Goal: Information Seeking & Learning: Learn about a topic

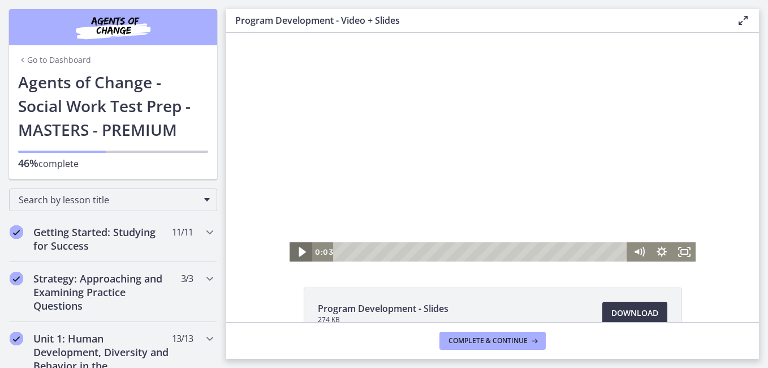
click at [299, 253] on icon "Play Video" at bounding box center [302, 252] width 7 height 10
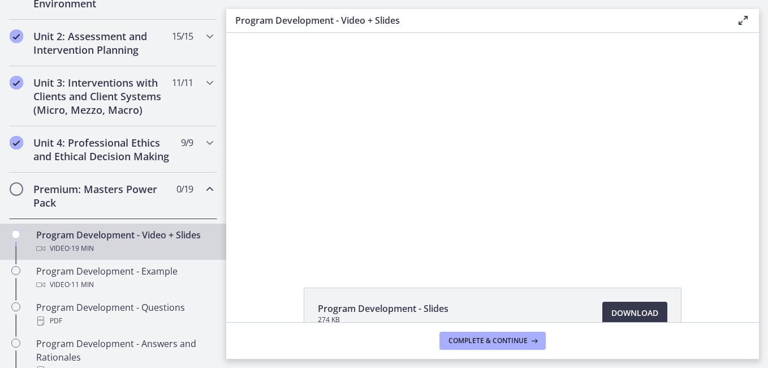
scroll to position [383, 0]
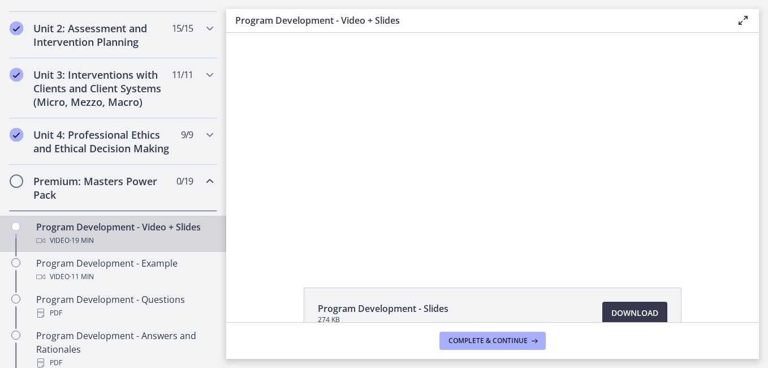
click at [203, 188] on icon "Chapters" at bounding box center [210, 181] width 14 height 14
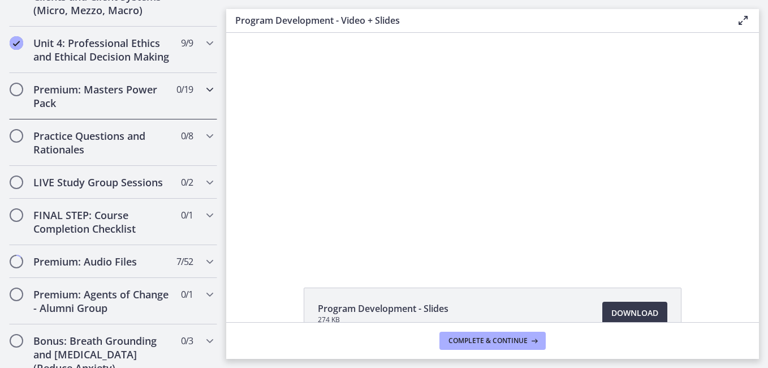
scroll to position [439, 0]
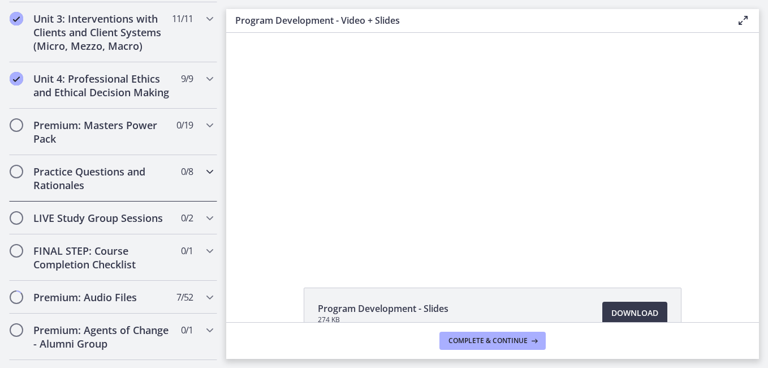
click at [205, 194] on div "Practice Questions and Rationales 0 / 8 Completed" at bounding box center [113, 178] width 208 height 46
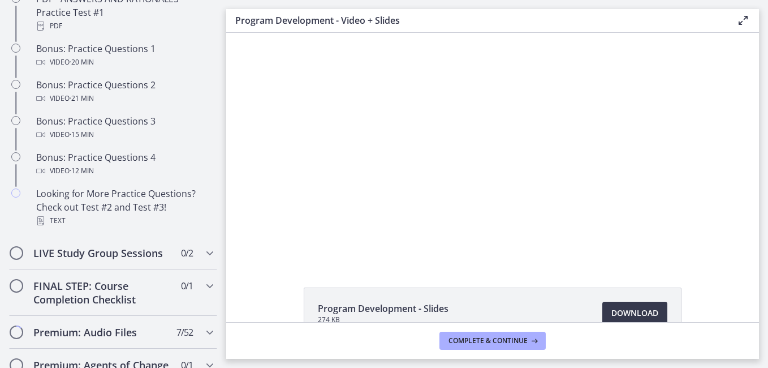
scroll to position [747, 0]
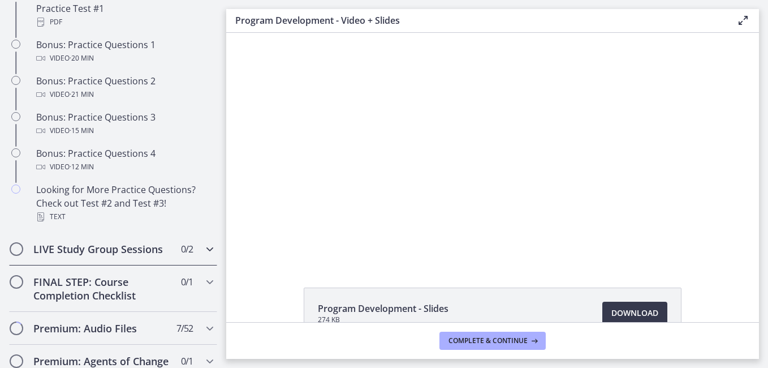
click at [203, 256] on icon "Chapters" at bounding box center [210, 249] width 14 height 14
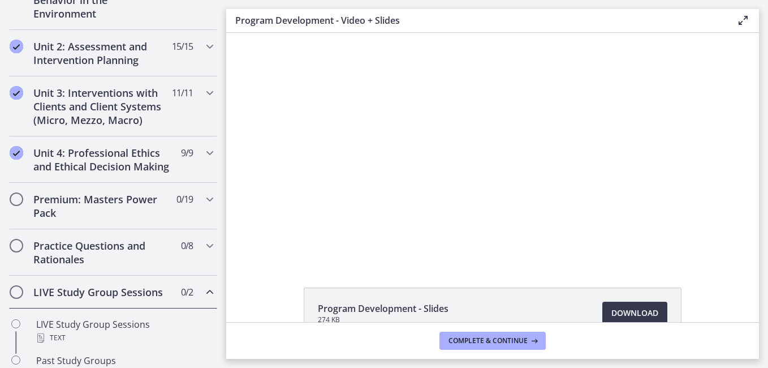
scroll to position [363, 0]
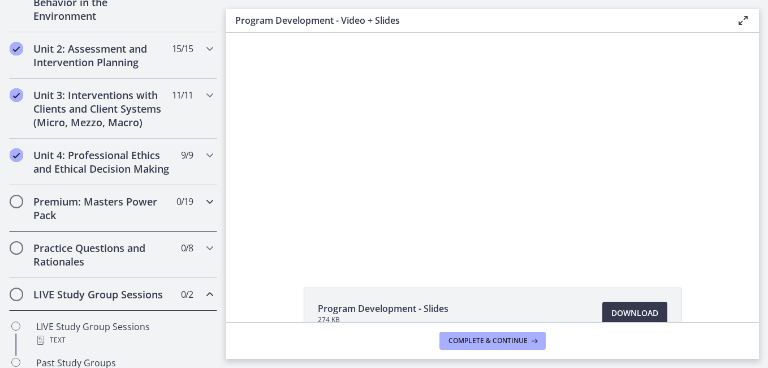
click at [203, 208] on icon "Chapters" at bounding box center [210, 202] width 14 height 14
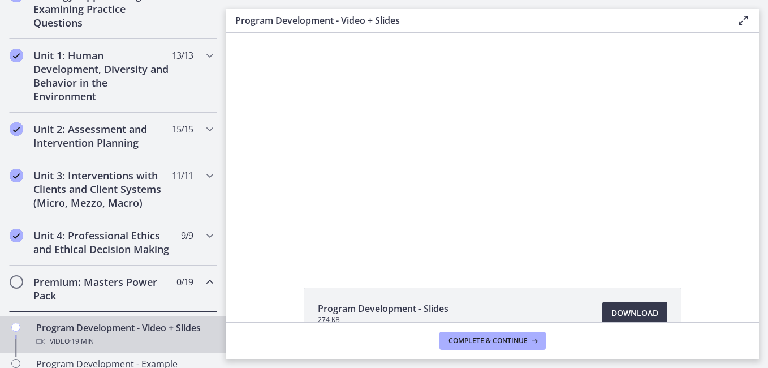
scroll to position [280, 0]
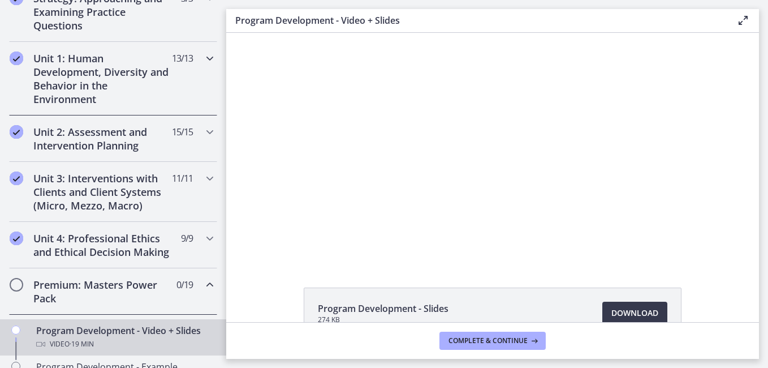
click at [203, 55] on icon "Chapters" at bounding box center [210, 58] width 14 height 14
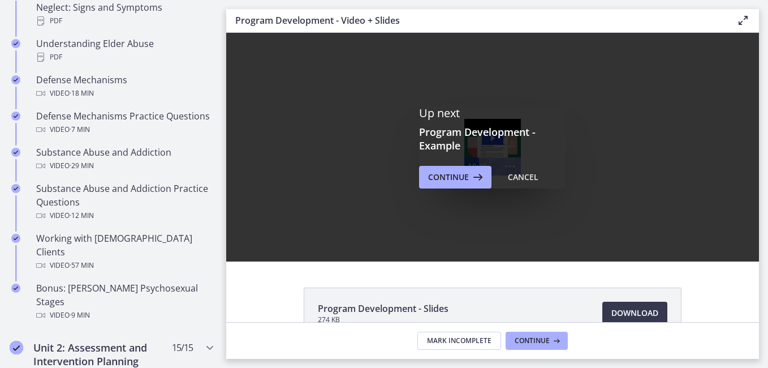
scroll to position [0, 0]
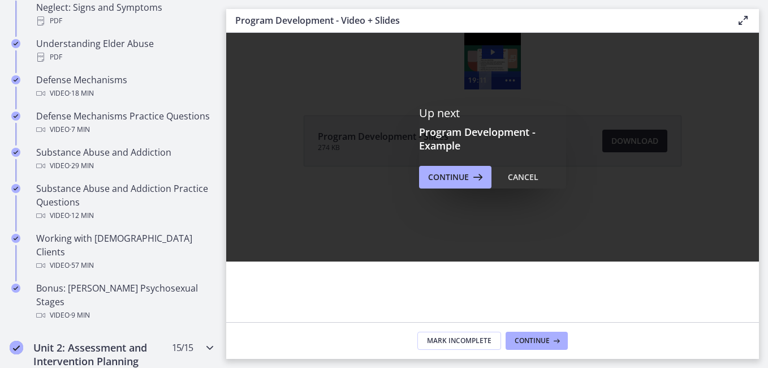
click at [203, 340] on icon "Chapters" at bounding box center [210, 347] width 14 height 14
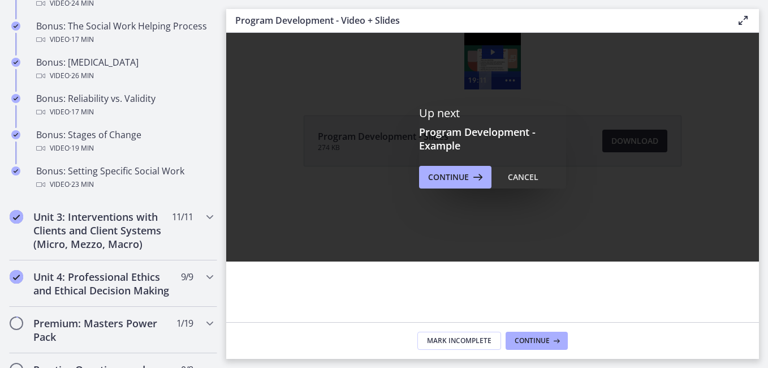
scroll to position [932, 0]
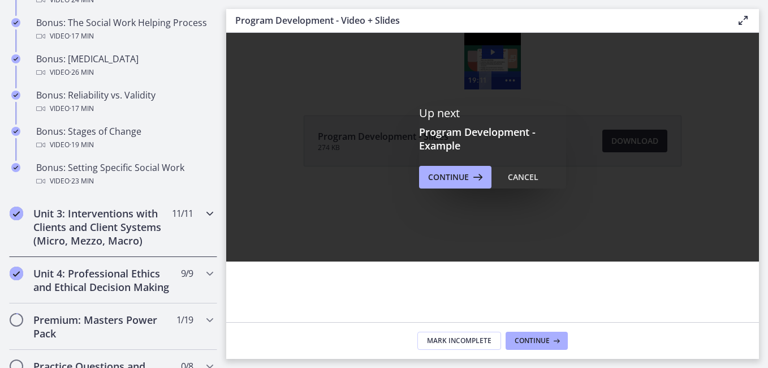
click at [208, 218] on div "Unit 3: Interventions with Clients and Client Systems (Micro, Mezzo, Macro) 11 …" at bounding box center [113, 227] width 208 height 60
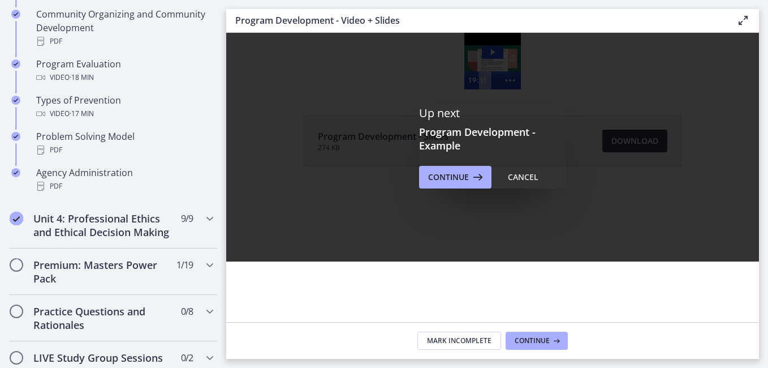
scroll to position [737, 0]
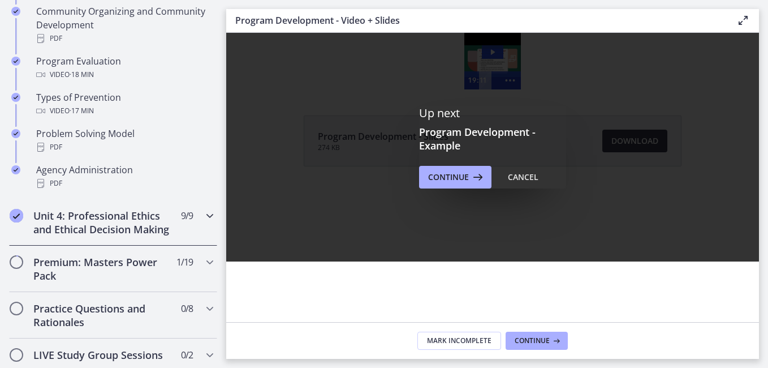
click at [203, 218] on icon "Chapters" at bounding box center [210, 216] width 14 height 14
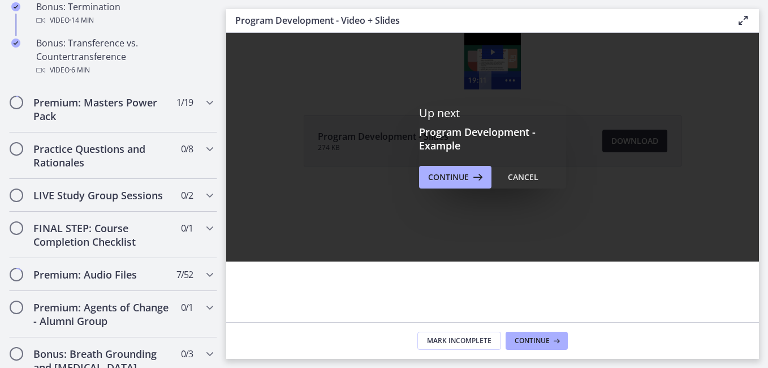
scroll to position [827, 0]
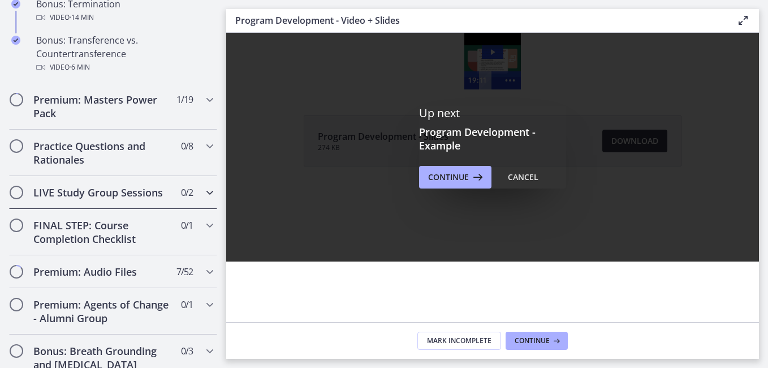
click at [204, 199] on icon "Chapters" at bounding box center [210, 192] width 14 height 14
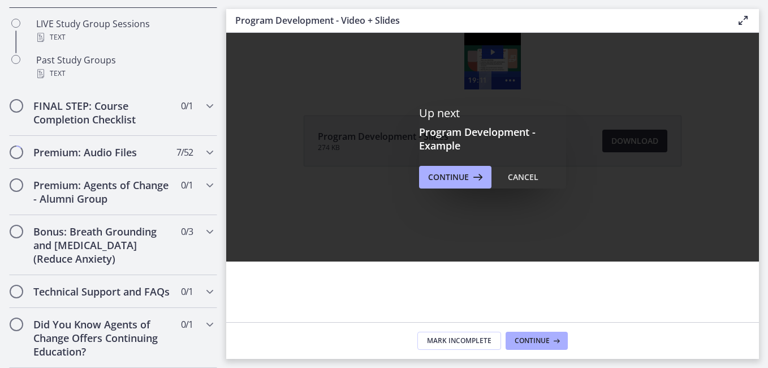
scroll to position [657, 0]
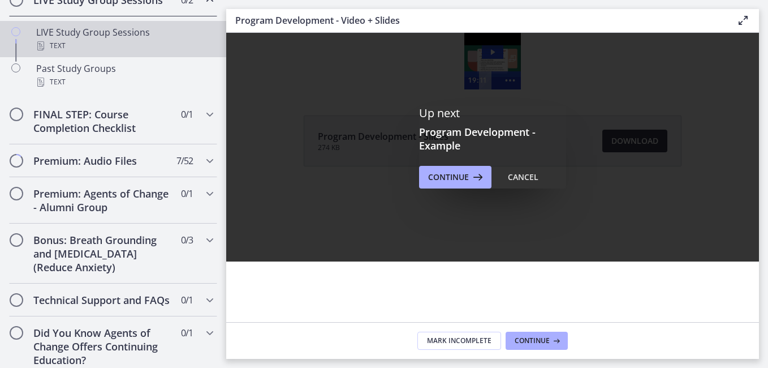
click at [144, 42] on div "LIVE Study Group Sessions Text" at bounding box center [124, 38] width 176 height 27
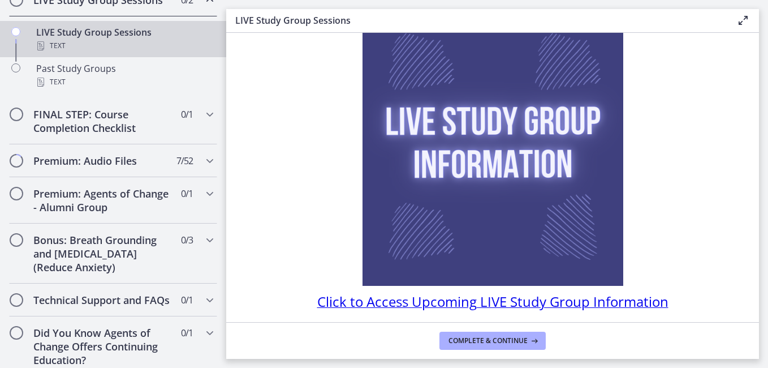
scroll to position [84, 0]
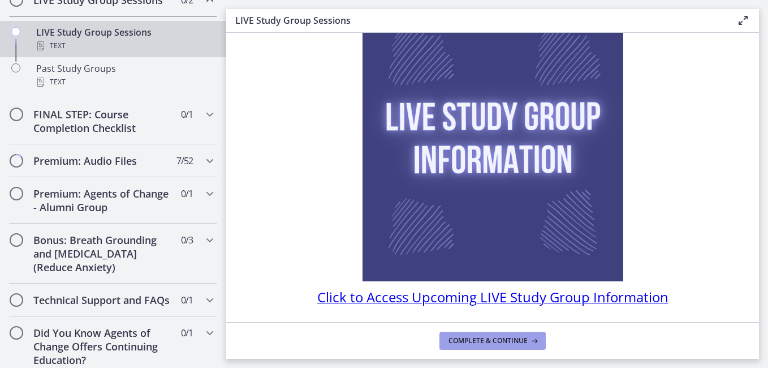
click at [515, 343] on span "Complete & continue" at bounding box center [487, 340] width 79 height 9
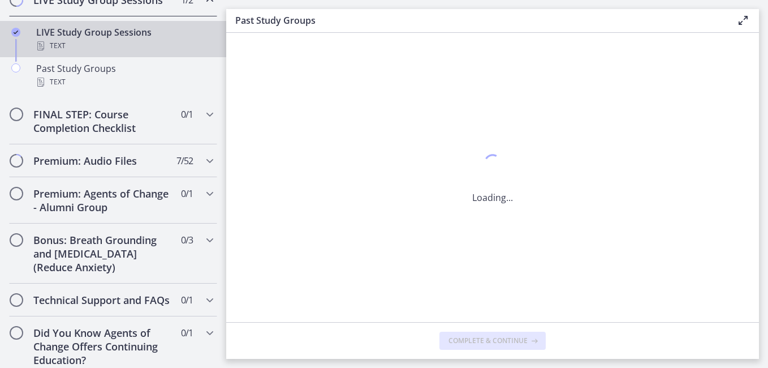
scroll to position [0, 0]
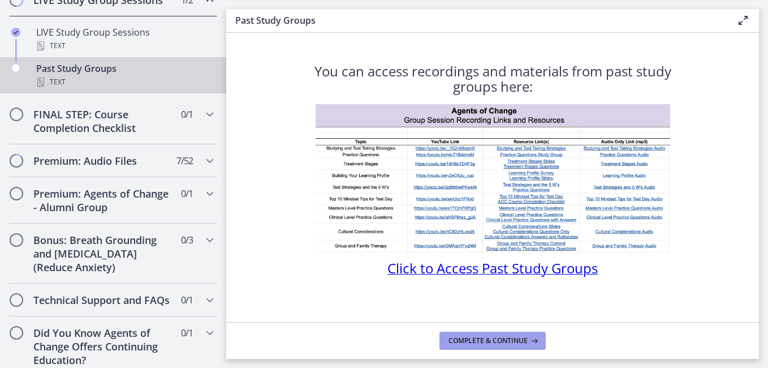
click at [528, 336] on icon at bounding box center [533, 340] width 11 height 9
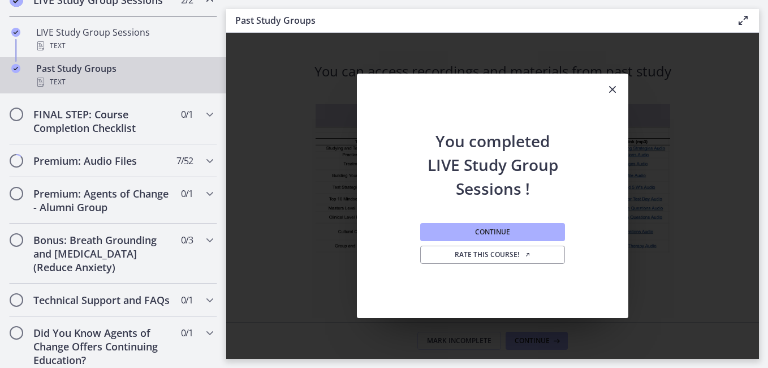
click at [613, 88] on icon "Close" at bounding box center [613, 90] width 14 height 14
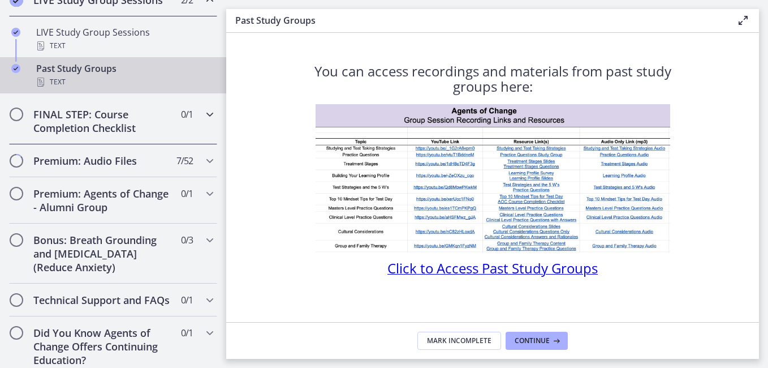
click at [203, 121] on icon "Chapters" at bounding box center [210, 114] width 14 height 14
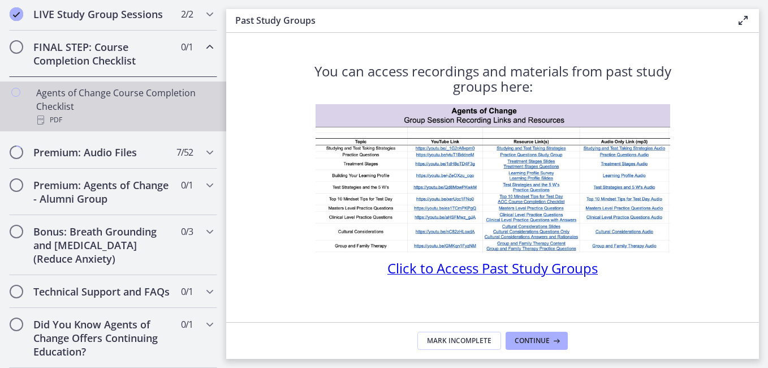
click at [190, 121] on div "PDF" at bounding box center [124, 120] width 176 height 14
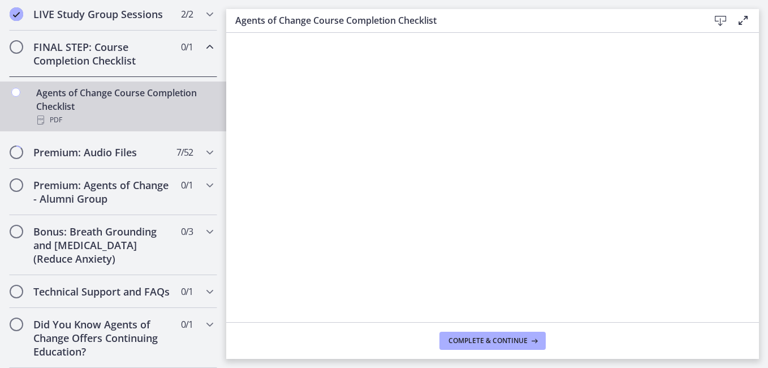
click at [720, 19] on icon at bounding box center [721, 21] width 14 height 14
click at [203, 183] on icon "Chapters" at bounding box center [210, 185] width 14 height 14
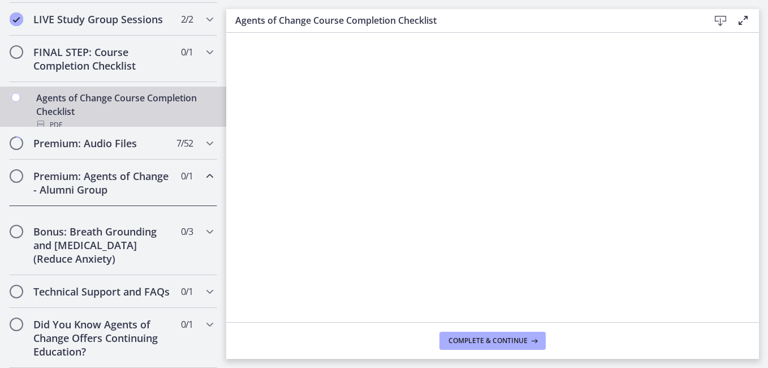
scroll to position [656, 0]
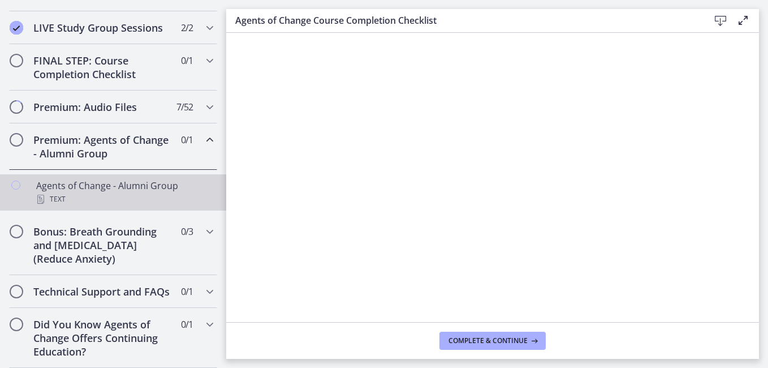
click at [132, 179] on div "Agents of Change - Alumni Group Text" at bounding box center [124, 192] width 176 height 27
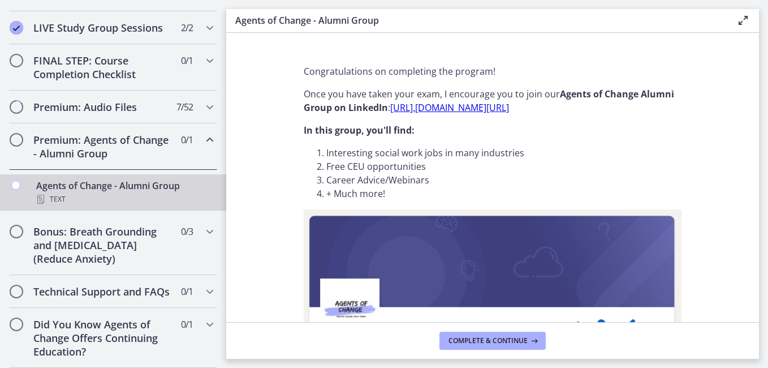
click at [746, 19] on icon at bounding box center [743, 21] width 14 height 14
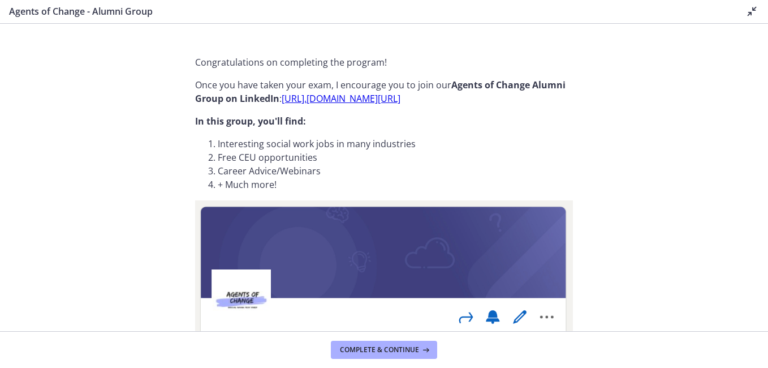
click at [751, 15] on icon at bounding box center [752, 12] width 14 height 14
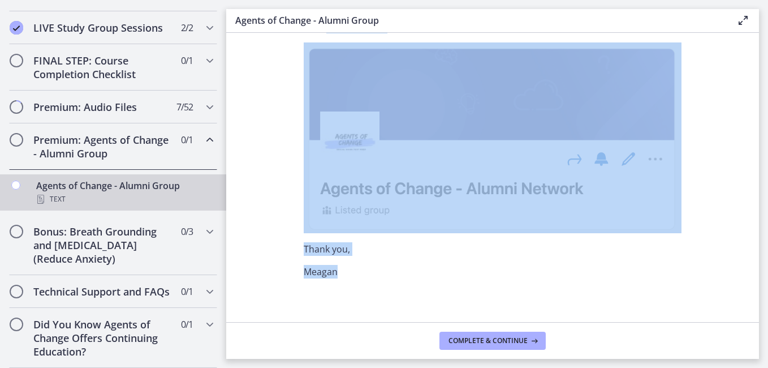
scroll to position [178, 0]
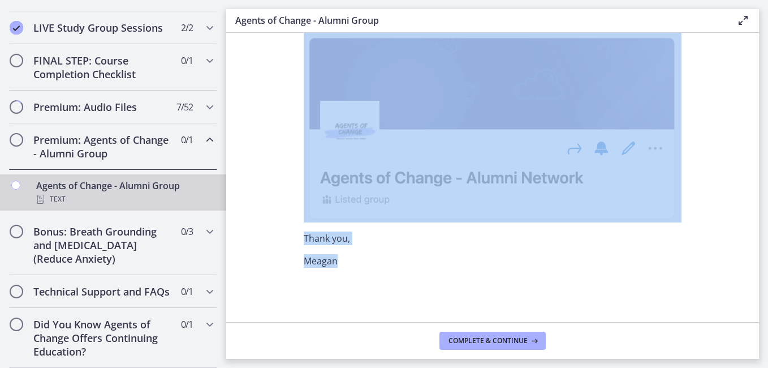
drag, startPoint x: 292, startPoint y: 72, endPoint x: 640, endPoint y: 305, distance: 419.0
click at [640, 144] on div "Congratulations on completing the program! Once you have taken your exam, I enc…" at bounding box center [493, 11] width 396 height 266
drag, startPoint x: 640, startPoint y: 305, endPoint x: 567, endPoint y: 201, distance: 127.4
drag, startPoint x: 567, startPoint y: 201, endPoint x: 600, endPoint y: 288, distance: 93.8
click at [600, 144] on div "Congratulations on completing the program! Once you have taken your exam, I enc…" at bounding box center [493, 11] width 396 height 266
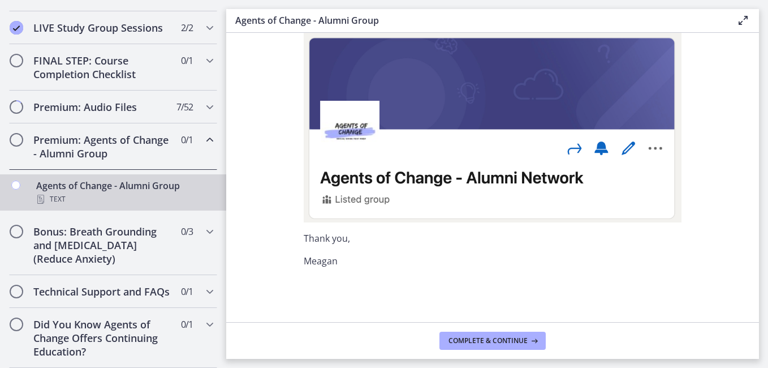
scroll to position [656, 0]
click at [203, 224] on icon "Chapters" at bounding box center [210, 231] width 14 height 14
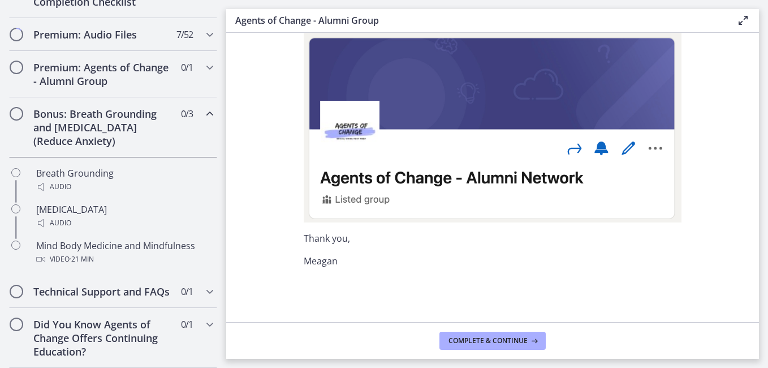
scroll to position [729, 0]
click at [203, 284] on icon "Chapters" at bounding box center [210, 291] width 14 height 14
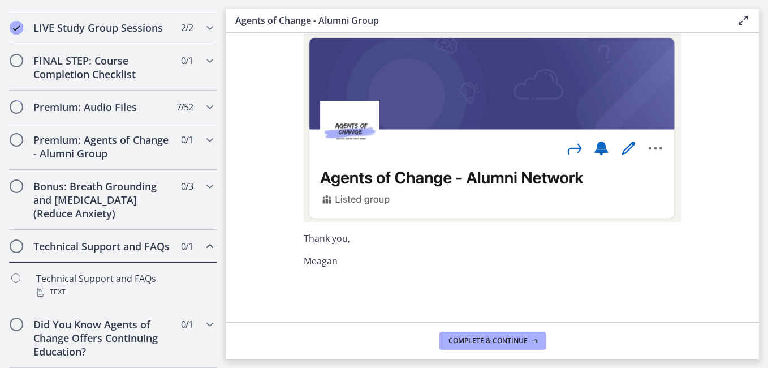
scroll to position [656, 0]
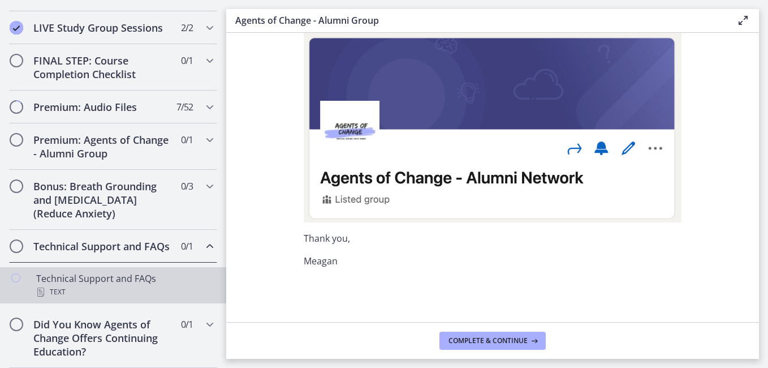
click at [197, 275] on div "Technical Support and FAQs Text" at bounding box center [124, 284] width 176 height 27
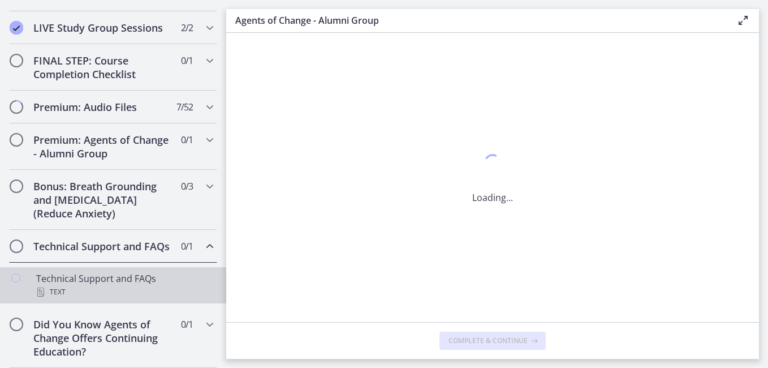
scroll to position [0, 0]
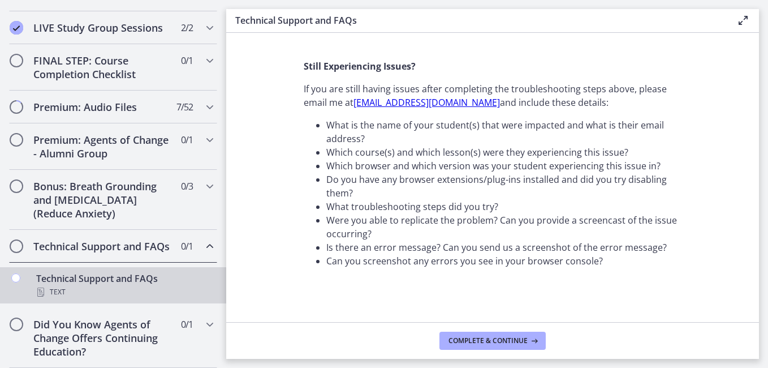
scroll to position [453, 0]
click at [510, 345] on button "Complete & continue" at bounding box center [492, 340] width 106 height 18
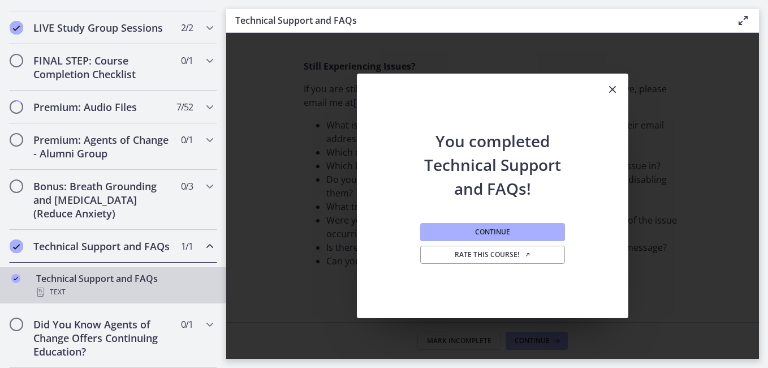
click at [613, 86] on icon "Close" at bounding box center [613, 90] width 14 height 14
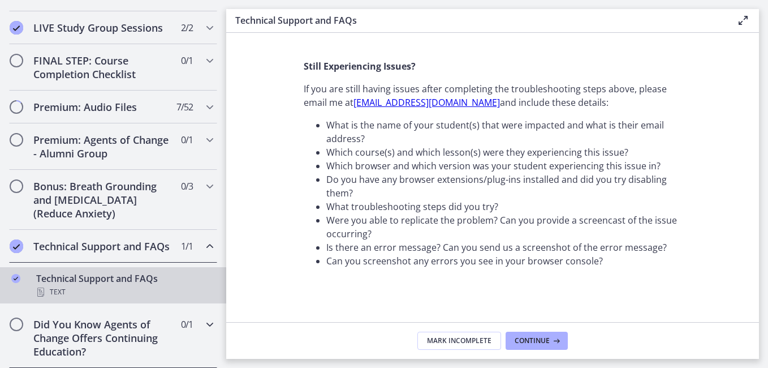
click at [203, 322] on icon "Chapters" at bounding box center [210, 324] width 14 height 14
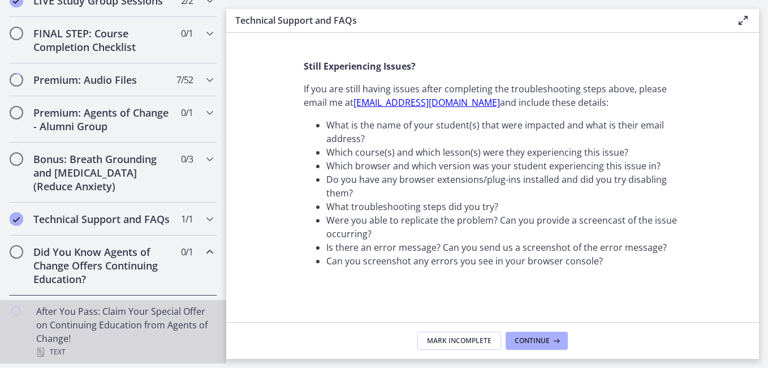
click at [176, 339] on div "After You Pass: Claim Your Special Offer on Continuing Education from Agents of…" at bounding box center [124, 331] width 176 height 54
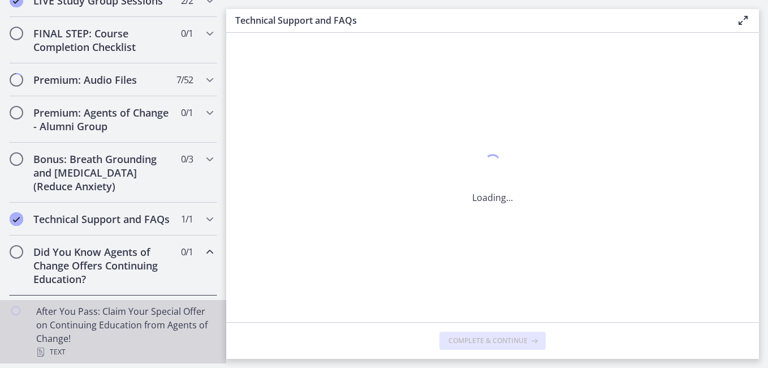
scroll to position [0, 0]
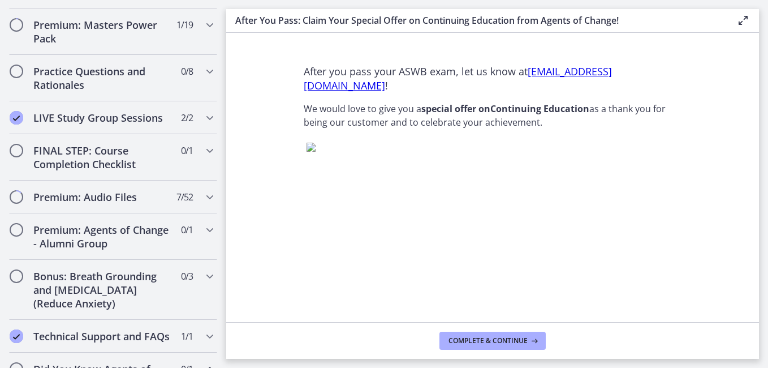
scroll to position [537, 0]
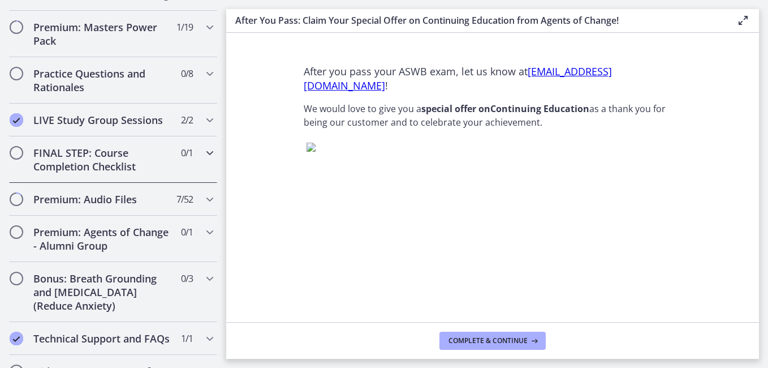
click at [203, 159] on icon "Chapters" at bounding box center [210, 153] width 14 height 14
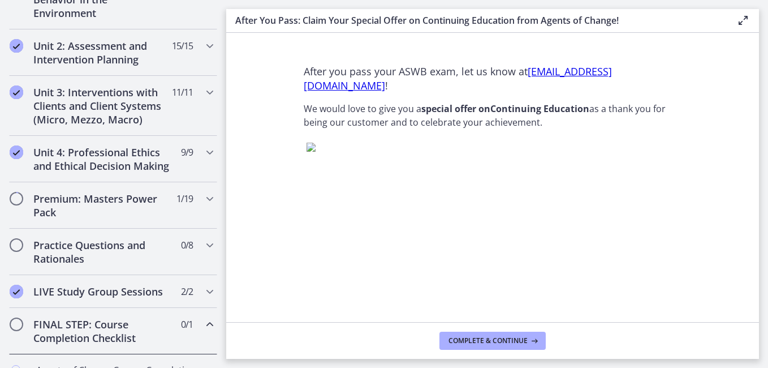
scroll to position [373, 0]
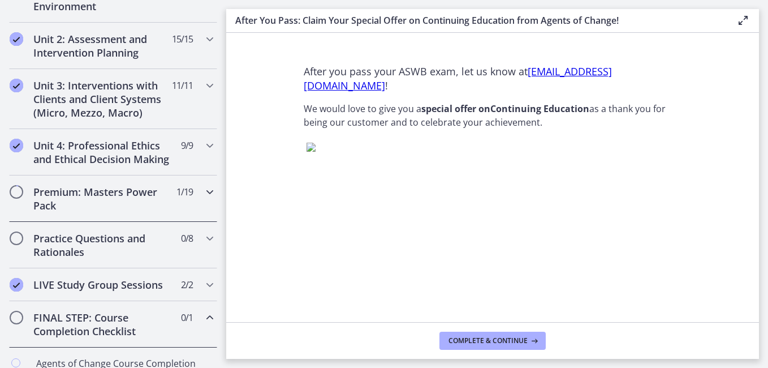
click at [203, 198] on icon "Chapters" at bounding box center [210, 192] width 14 height 14
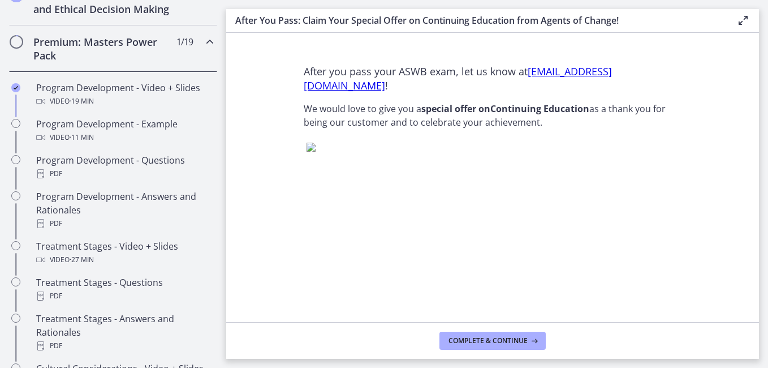
scroll to position [525, 0]
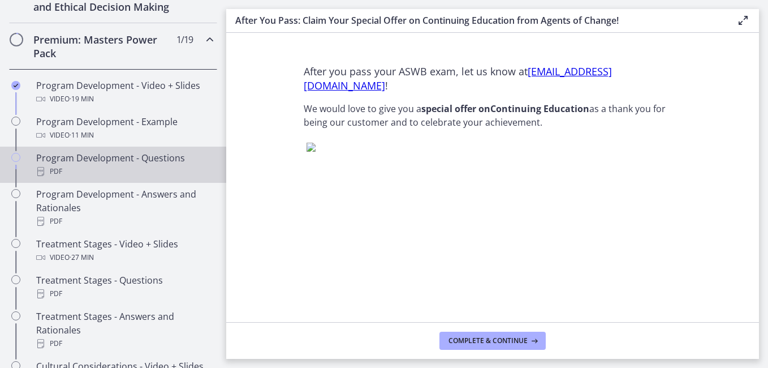
click at [217, 176] on link "Program Development - Questions PDF" at bounding box center [113, 164] width 226 height 36
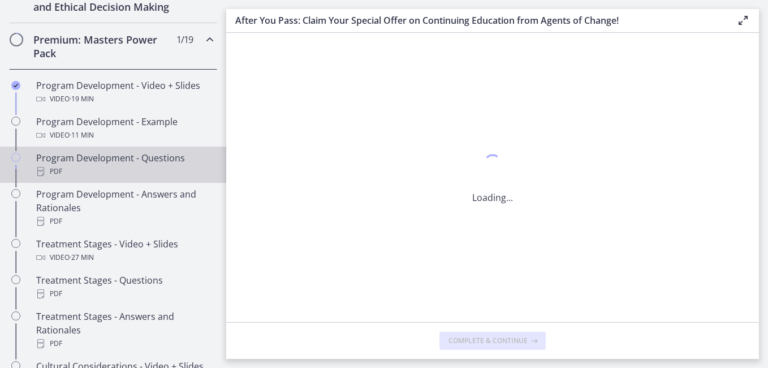
scroll to position [0, 0]
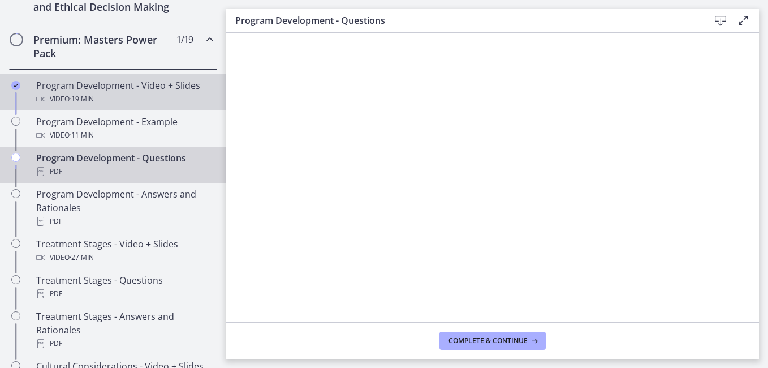
click at [211, 98] on link "Program Development - Video + Slides Video · 19 min" at bounding box center [113, 92] width 226 height 36
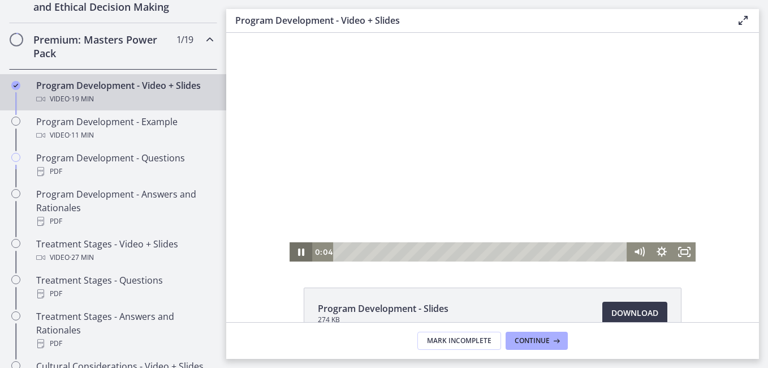
click at [302, 249] on icon "Pause" at bounding box center [300, 251] width 23 height 19
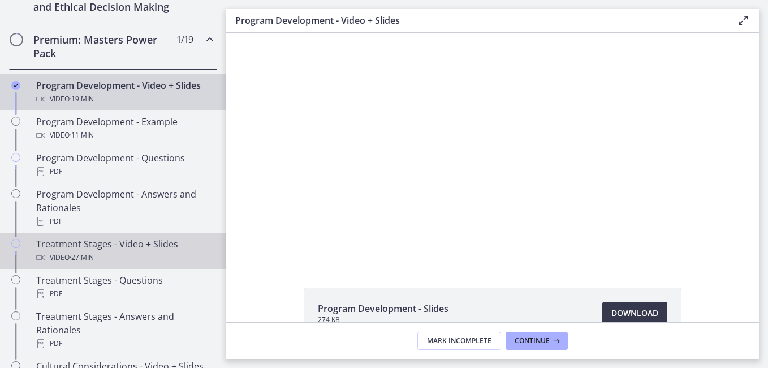
click at [122, 264] on div "Video · 27 min" at bounding box center [124, 257] width 176 height 14
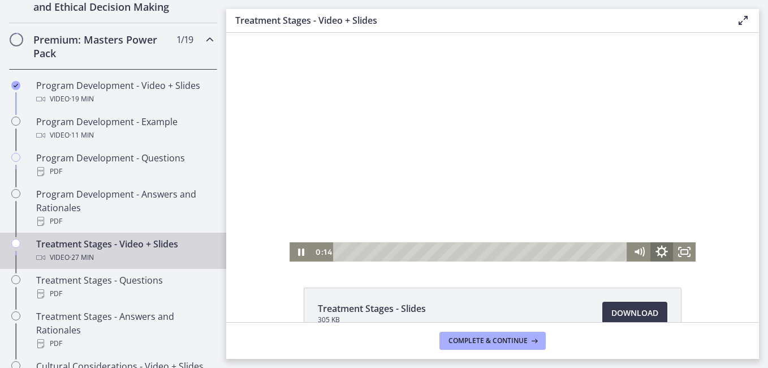
click at [655, 254] on icon "Show settings menu" at bounding box center [661, 251] width 27 height 23
click at [671, 216] on span "1.5x" at bounding box center [676, 213] width 28 height 19
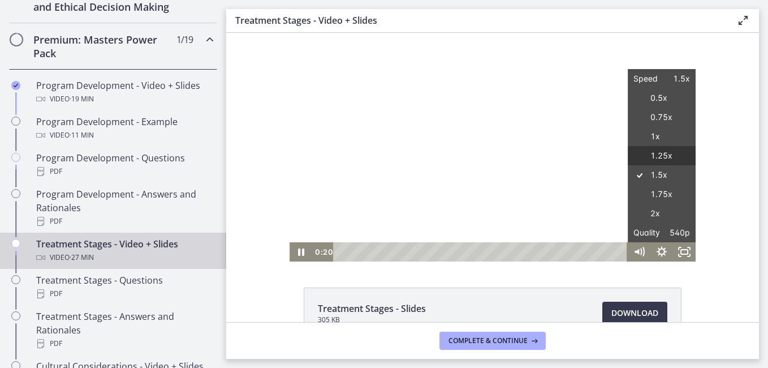
click at [665, 154] on label "1.25x" at bounding box center [662, 156] width 68 height 20
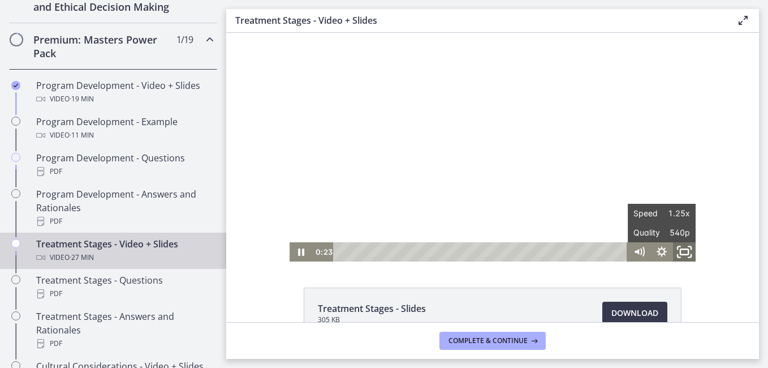
click at [688, 256] on icon "Fullscreen" at bounding box center [689, 255] width 3 height 3
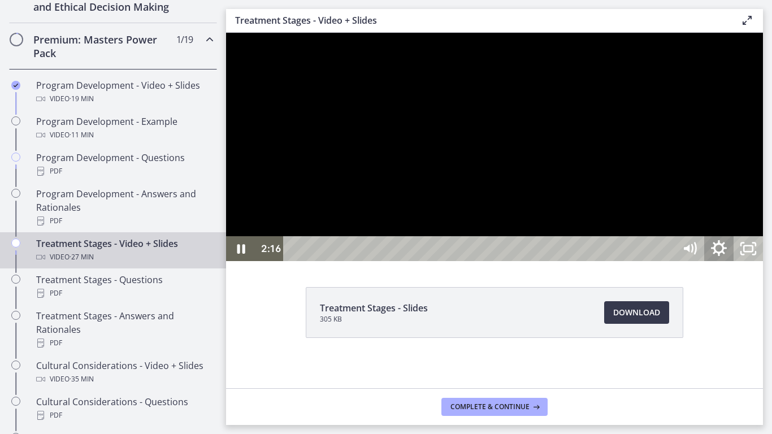
click at [737, 264] on icon "Show settings menu" at bounding box center [719, 249] width 35 height 30
click at [763, 261] on div at bounding box center [494, 147] width 537 height 228
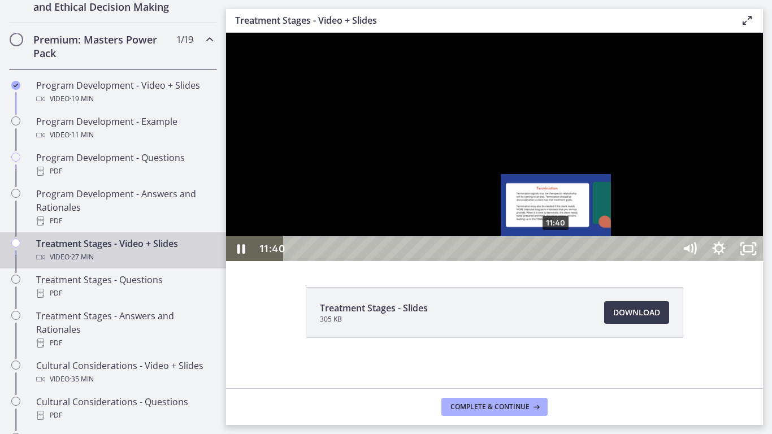
click at [557, 261] on div "11:40" at bounding box center [482, 248] width 374 height 25
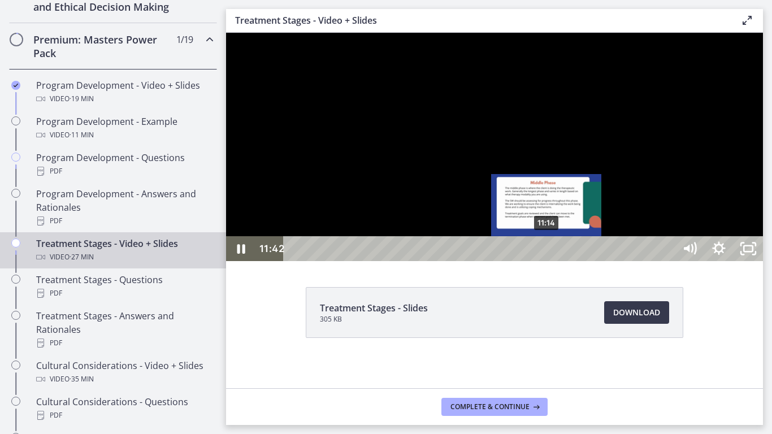
click at [547, 261] on div "11:14" at bounding box center [482, 248] width 374 height 25
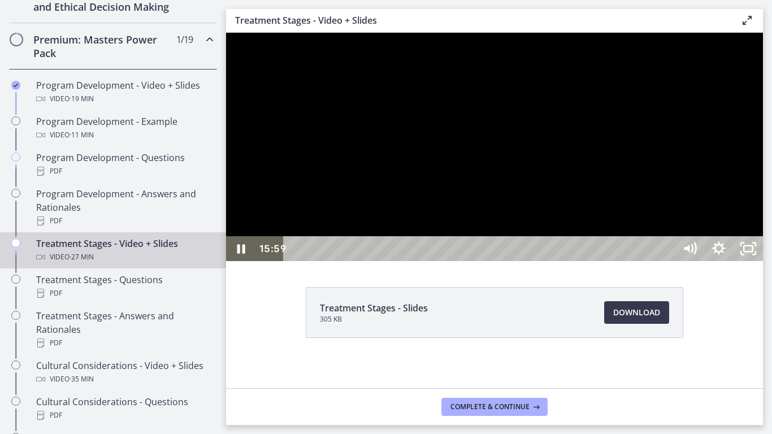
click at [737, 215] on div at bounding box center [494, 147] width 537 height 228
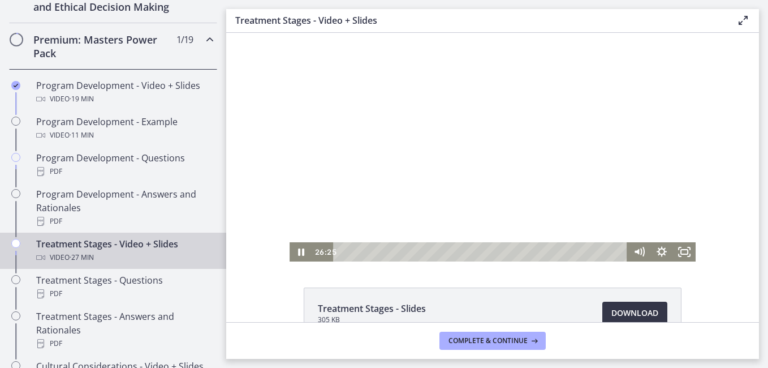
click at [644, 308] on span "Download Opens in a new window" at bounding box center [634, 313] width 47 height 14
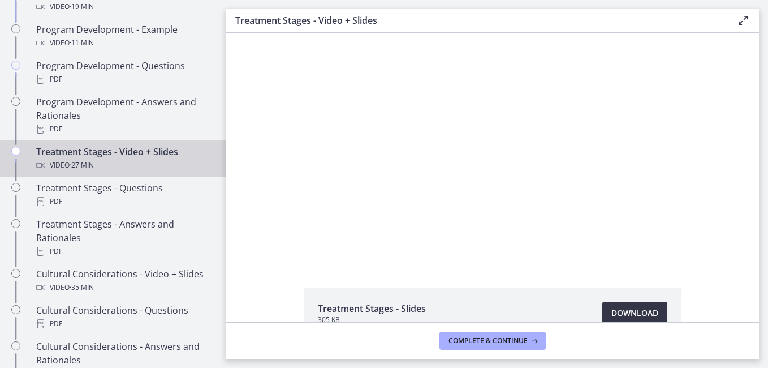
scroll to position [617, 0]
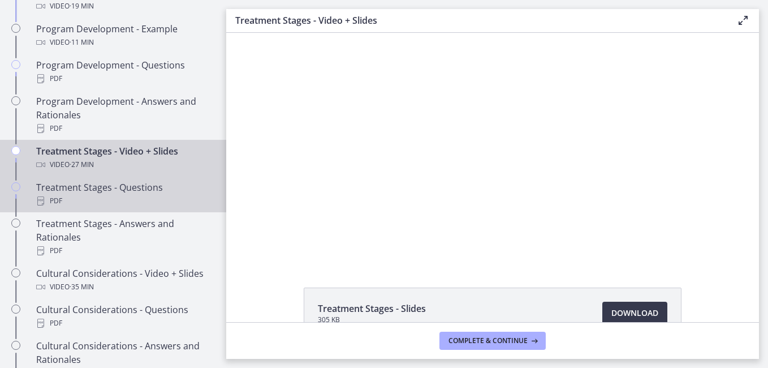
click at [160, 208] on div "PDF" at bounding box center [124, 201] width 176 height 14
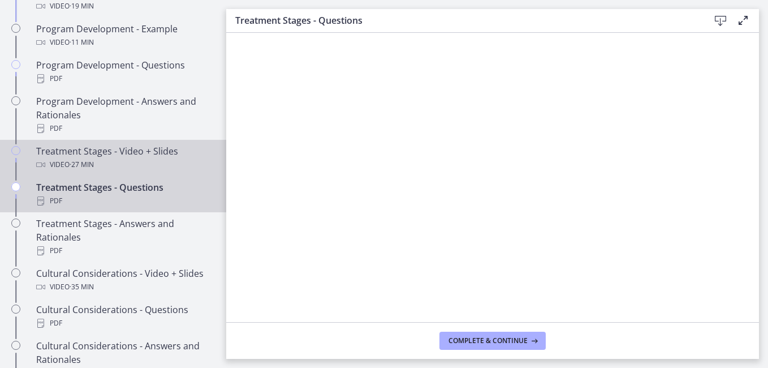
click at [152, 171] on div "Video · 27 min" at bounding box center [124, 165] width 176 height 14
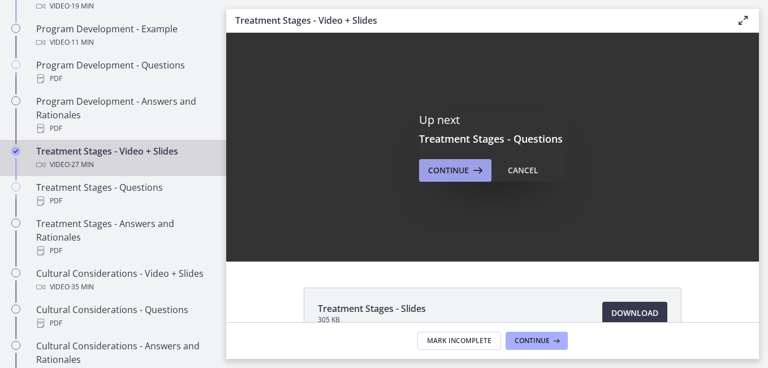
click at [440, 175] on span "Continue" at bounding box center [448, 170] width 41 height 14
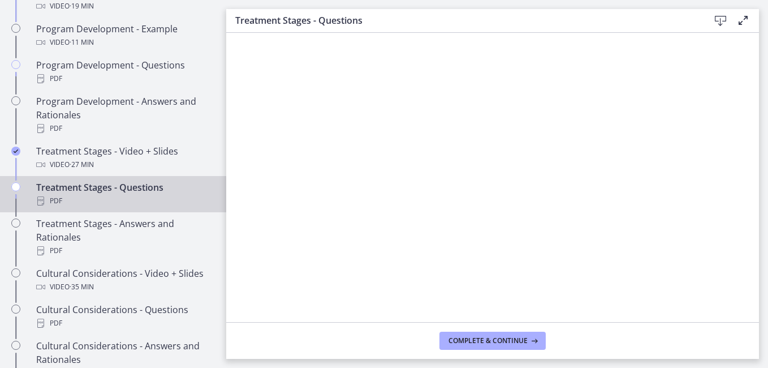
click at [725, 17] on icon at bounding box center [721, 21] width 14 height 14
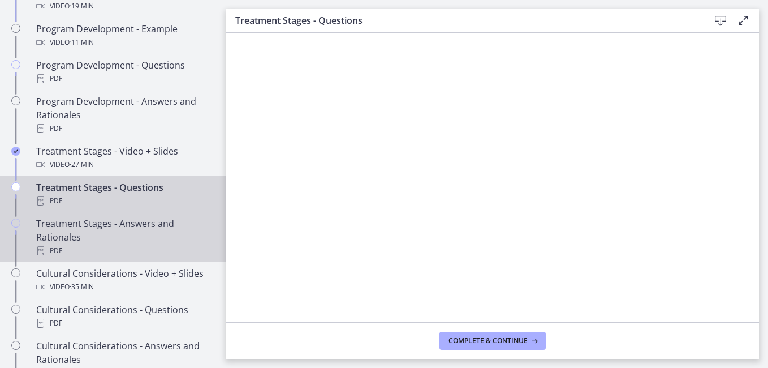
click at [157, 235] on div "Treatment Stages - Answers and Rationales PDF" at bounding box center [124, 237] width 176 height 41
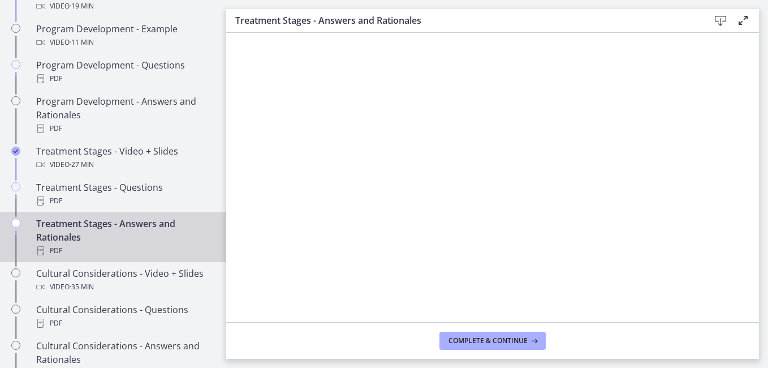
click at [718, 23] on icon at bounding box center [721, 21] width 14 height 14
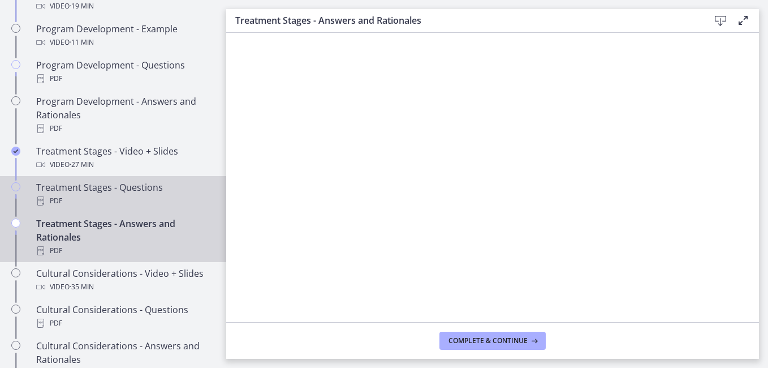
click at [160, 208] on div "PDF" at bounding box center [124, 201] width 176 height 14
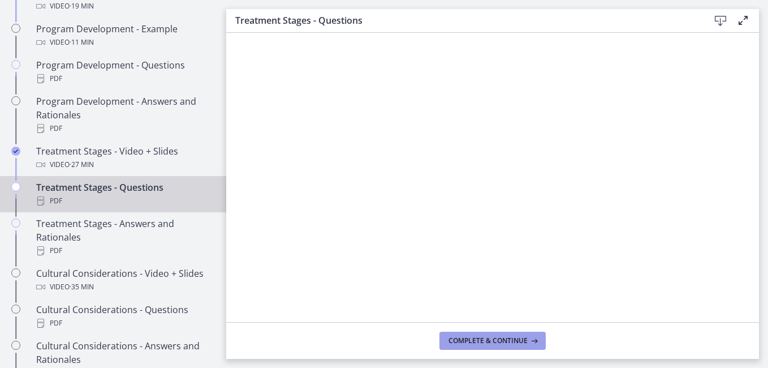
click at [488, 339] on span "Complete & continue" at bounding box center [487, 340] width 79 height 9
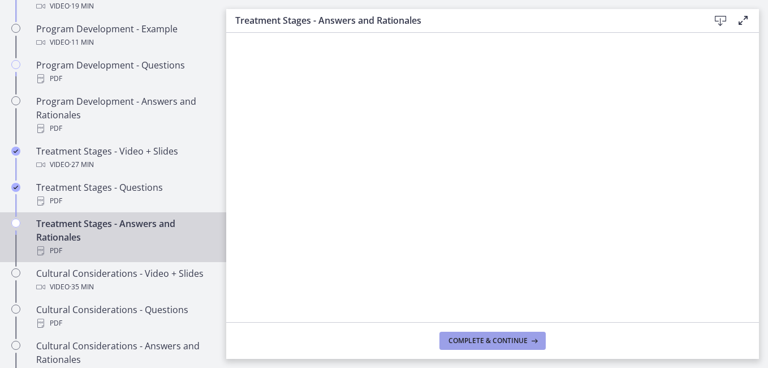
click at [477, 344] on span "Complete & continue" at bounding box center [487, 340] width 79 height 9
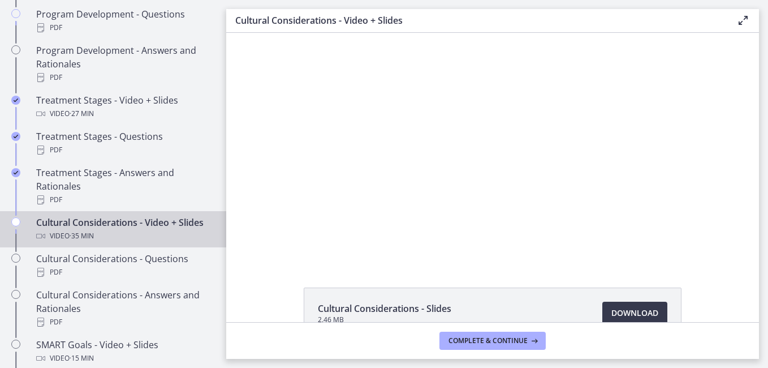
scroll to position [683, 0]
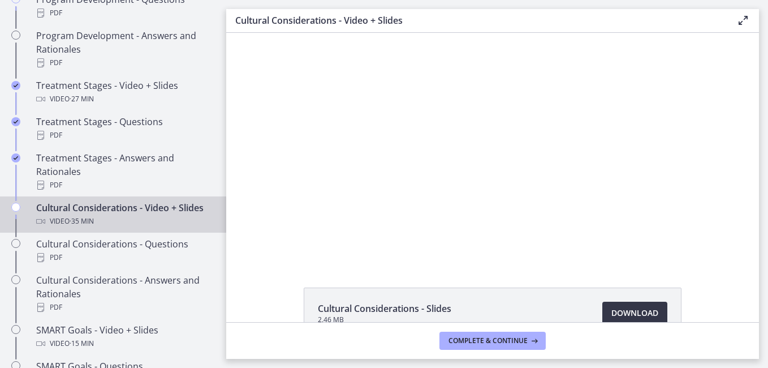
click at [611, 314] on span "Download Opens in a new window" at bounding box center [634, 313] width 47 height 14
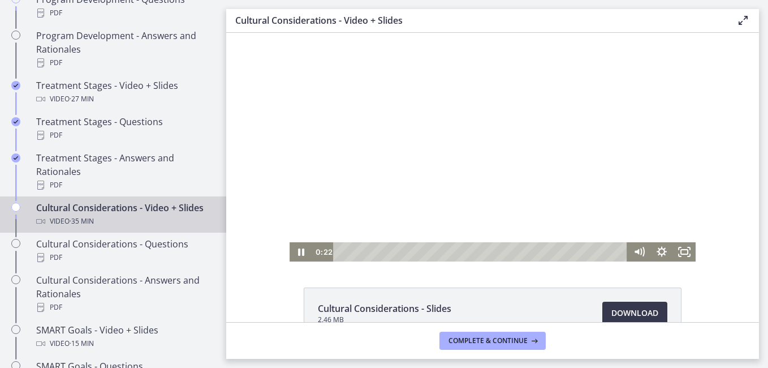
click at [378, 113] on div at bounding box center [492, 147] width 406 height 228
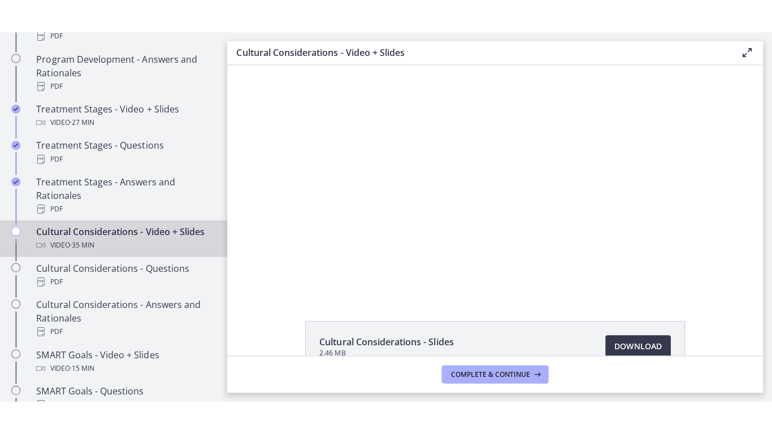
scroll to position [648, 0]
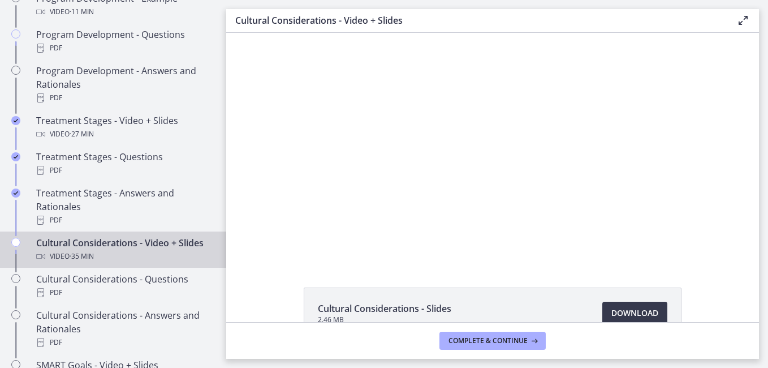
drag, startPoint x: 221, startPoint y: 225, endPoint x: 15, endPoint y: 166, distance: 214.6
click at [241, 199] on div "Click for sound @keyframes VOLUME_SMALL_WAVE_FLASH { 0% { opacity: 0; } 33% { o…" at bounding box center [492, 147] width 533 height 228
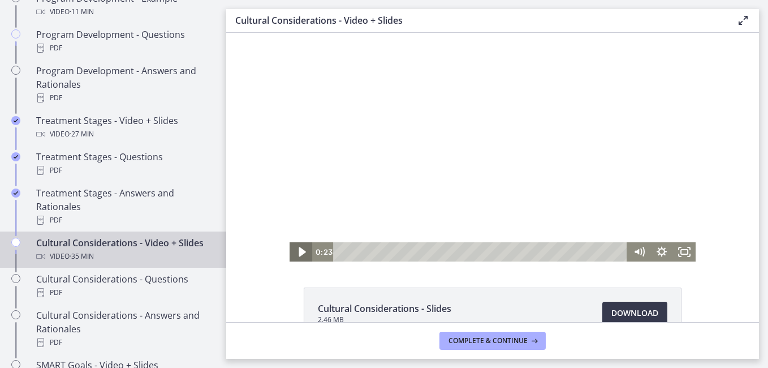
click at [288, 251] on icon "Play Video" at bounding box center [301, 251] width 27 height 23
click at [682, 255] on icon "Fullscreen" at bounding box center [684, 251] width 27 height 23
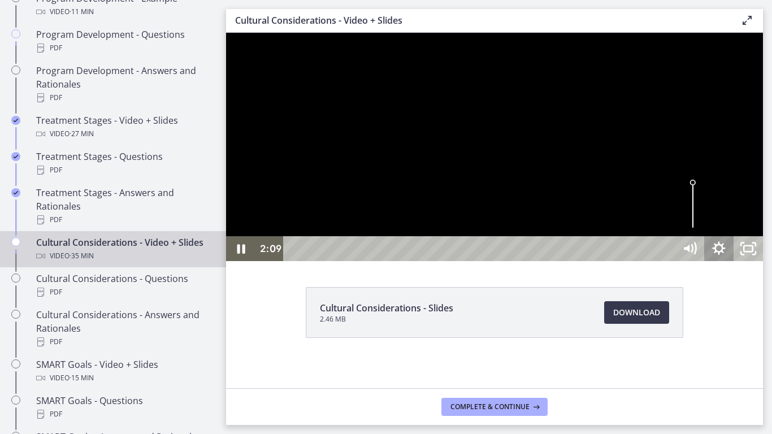
click at [734, 261] on icon "Show settings menu" at bounding box center [719, 248] width 29 height 25
click at [756, 211] on span "1.25x" at bounding box center [737, 199] width 37 height 25
click at [763, 162] on label "1.5x" at bounding box center [719, 149] width 88 height 26
click at [763, 261] on div at bounding box center [494, 147] width 537 height 228
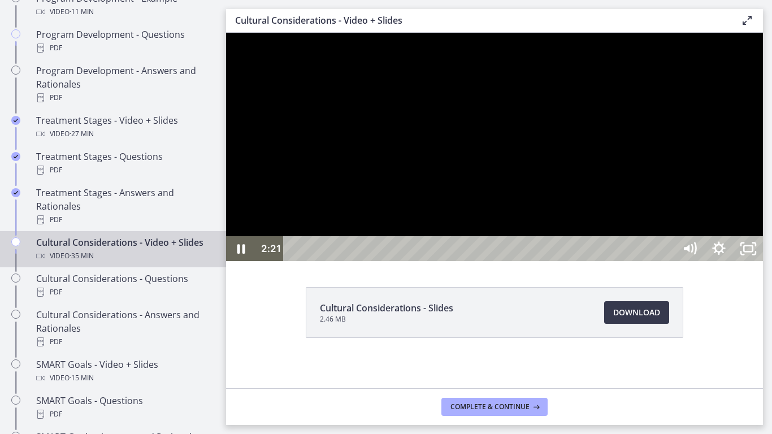
click at [763, 261] on div at bounding box center [494, 147] width 537 height 228
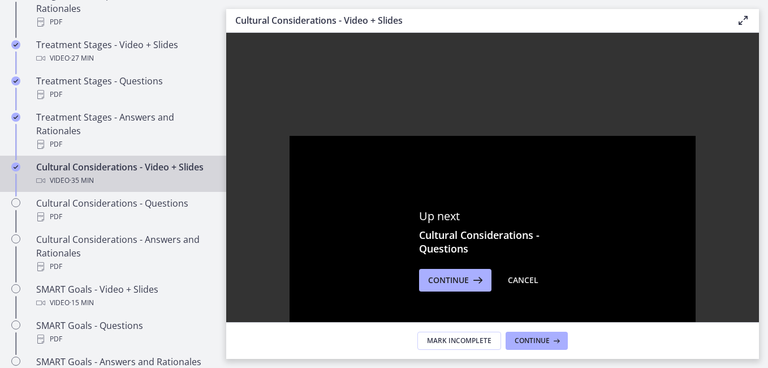
scroll to position [799, 0]
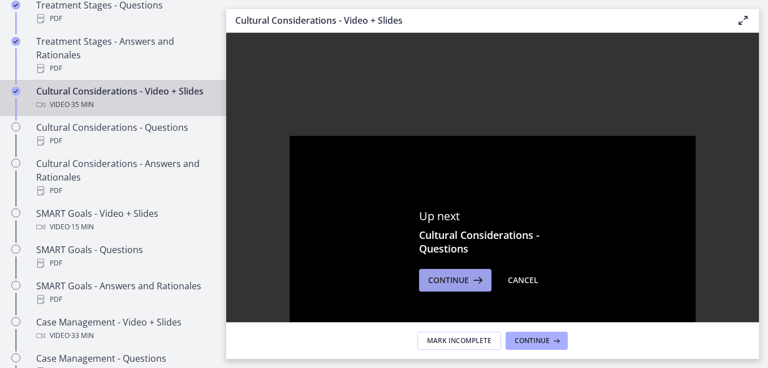
click at [428, 281] on span "Continue" at bounding box center [448, 280] width 41 height 14
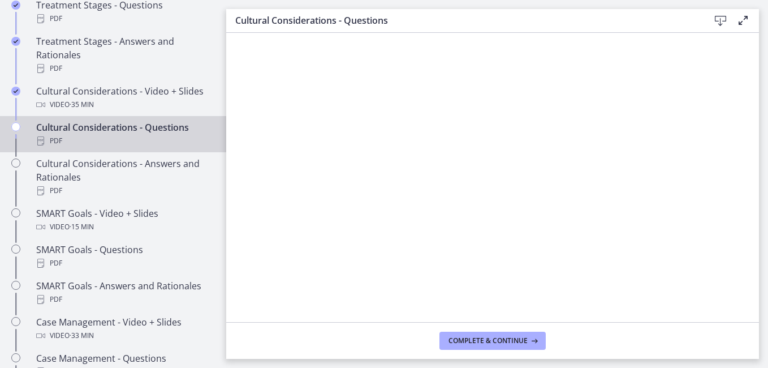
click at [720, 19] on icon at bounding box center [721, 21] width 14 height 14
click at [510, 337] on span "Complete & continue" at bounding box center [487, 340] width 79 height 9
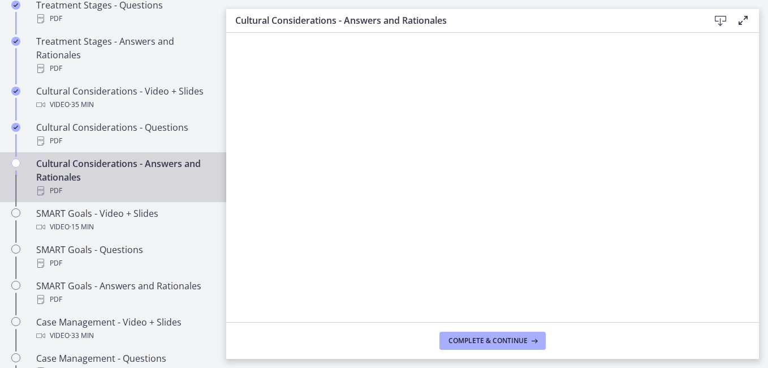
click at [718, 16] on icon at bounding box center [721, 21] width 14 height 14
click at [485, 345] on button "Complete & continue" at bounding box center [492, 340] width 106 height 18
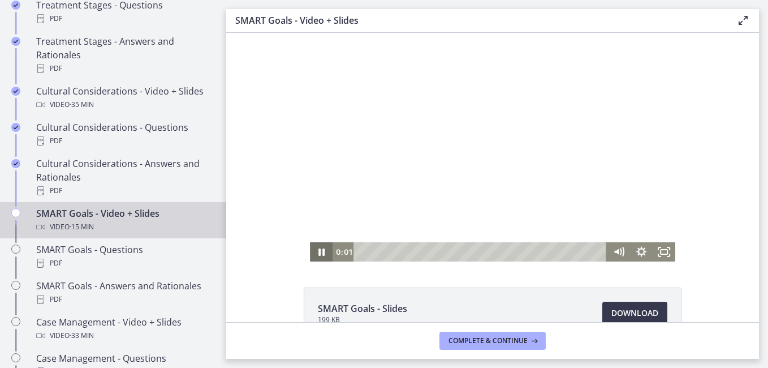
click at [318, 243] on icon "Pause" at bounding box center [321, 251] width 23 height 19
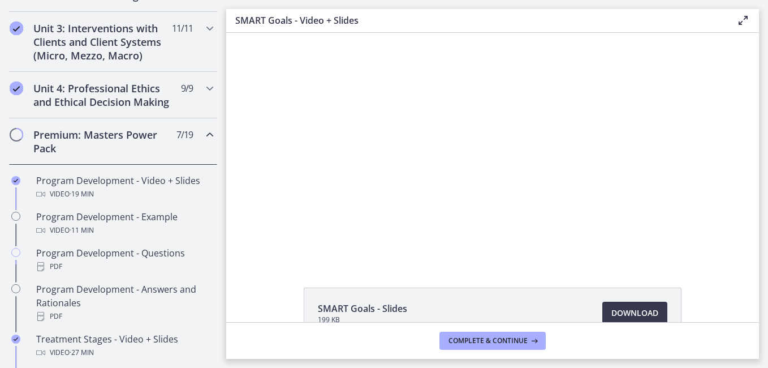
scroll to position [435, 0]
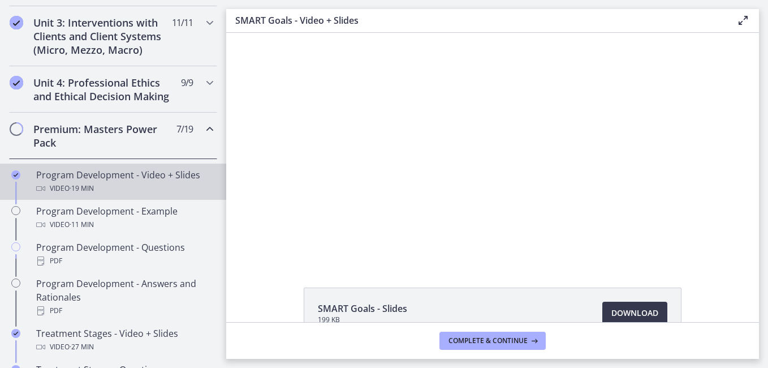
click at [168, 192] on div "Program Development - Video + Slides Video · 19 min" at bounding box center [124, 181] width 176 height 27
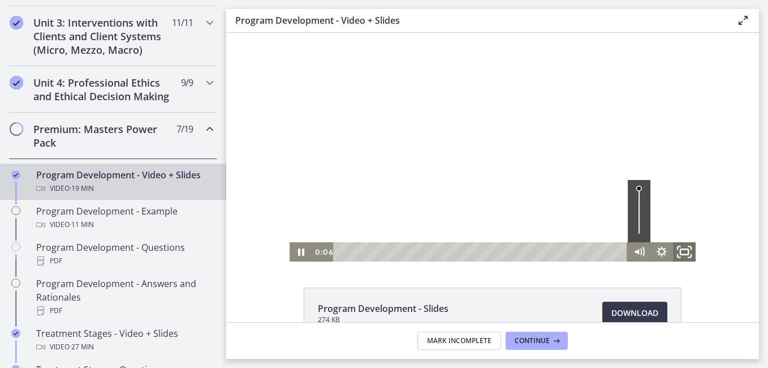
click at [677, 252] on icon "Fullscreen" at bounding box center [684, 251] width 27 height 23
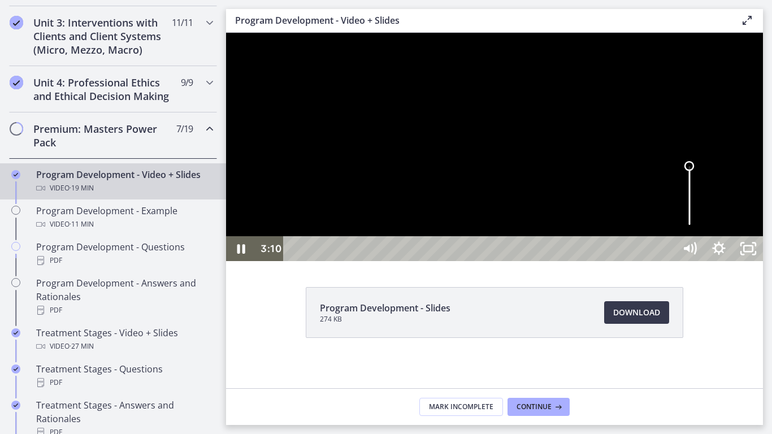
drag, startPoint x: 931, startPoint y: 395, endPoint x: 998, endPoint y: 319, distance: 101.0
click at [763, 261] on div "Click for sound @keyframes VOLUME_SMALL_WAVE_FLASH { 0% { opacity: 0; } 33% { o…" at bounding box center [494, 147] width 537 height 228
click at [763, 261] on icon "Unfullscreen" at bounding box center [748, 248] width 29 height 25
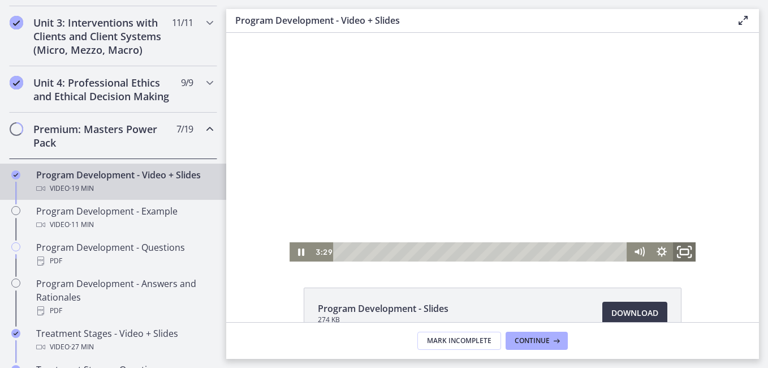
click at [678, 247] on icon "Fullscreen" at bounding box center [684, 251] width 27 height 23
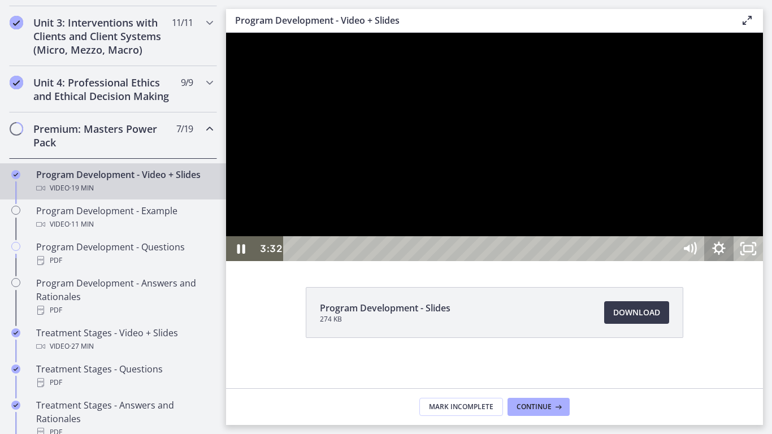
click at [725, 255] on icon "Show settings menu" at bounding box center [718, 248] width 13 height 13
click at [756, 211] on span "1.5x" at bounding box center [737, 199] width 37 height 25
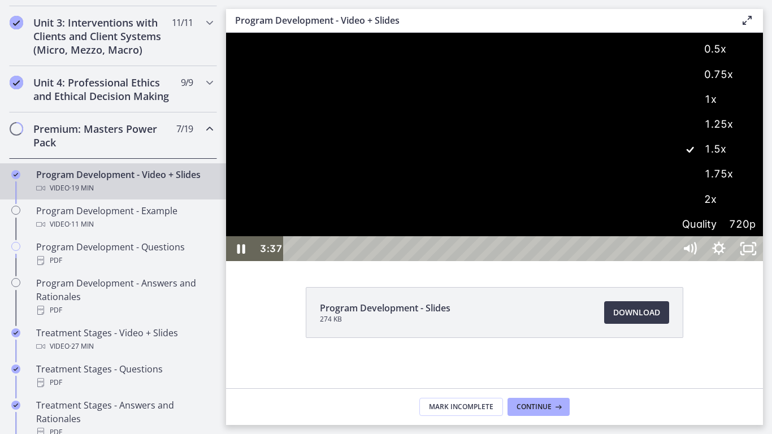
click at [763, 187] on label "1.75x" at bounding box center [719, 174] width 88 height 26
click at [763, 183] on div at bounding box center [494, 147] width 537 height 228
click at [763, 190] on div at bounding box center [494, 147] width 537 height 228
click at [763, 181] on div at bounding box center [494, 147] width 537 height 228
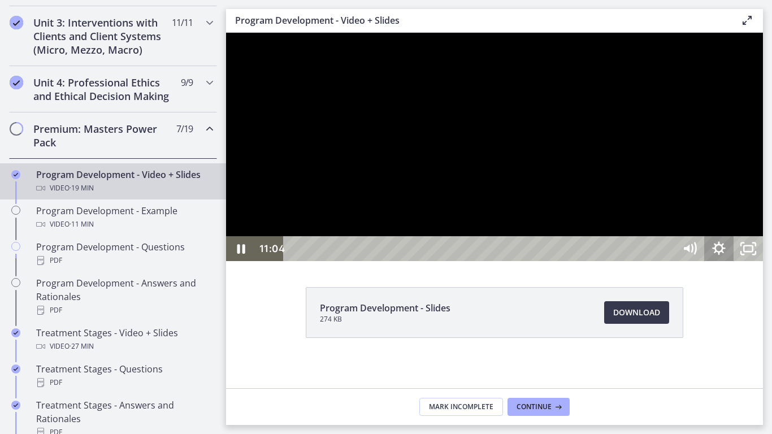
click at [734, 261] on icon "Show settings menu" at bounding box center [719, 248] width 29 height 25
click at [756, 211] on span "1.75x" at bounding box center [737, 199] width 37 height 25
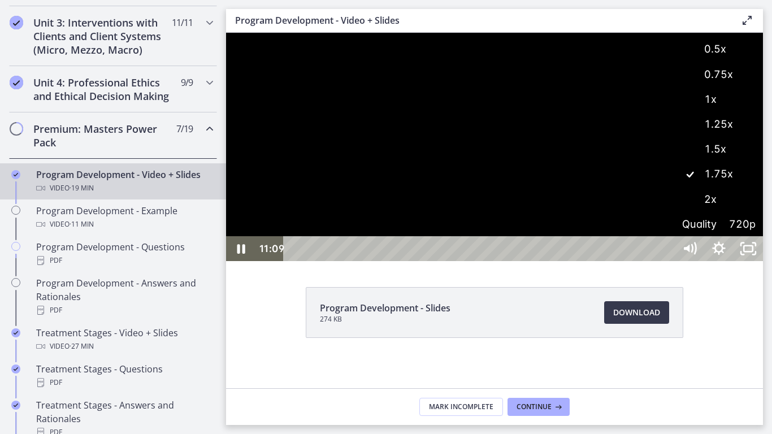
click at [763, 162] on label "1.5x" at bounding box center [719, 149] width 88 height 26
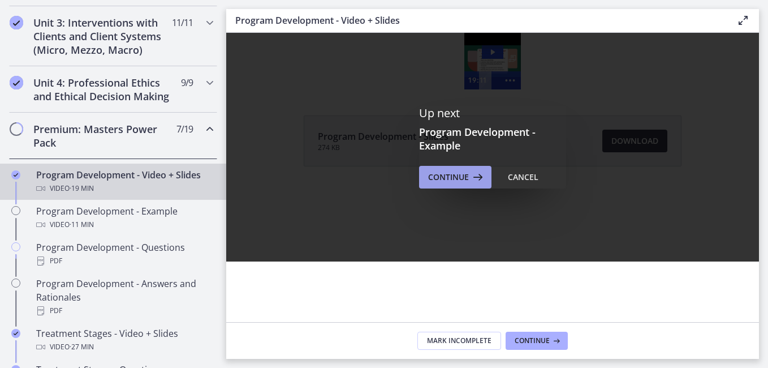
click at [468, 179] on span "Continue" at bounding box center [448, 177] width 41 height 14
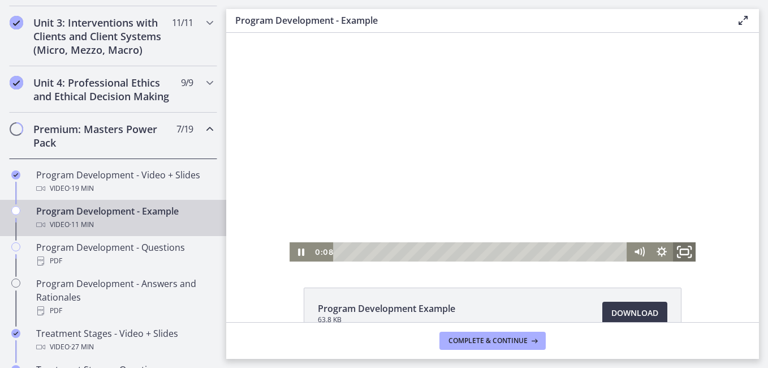
click at [678, 253] on icon "Fullscreen" at bounding box center [684, 251] width 27 height 23
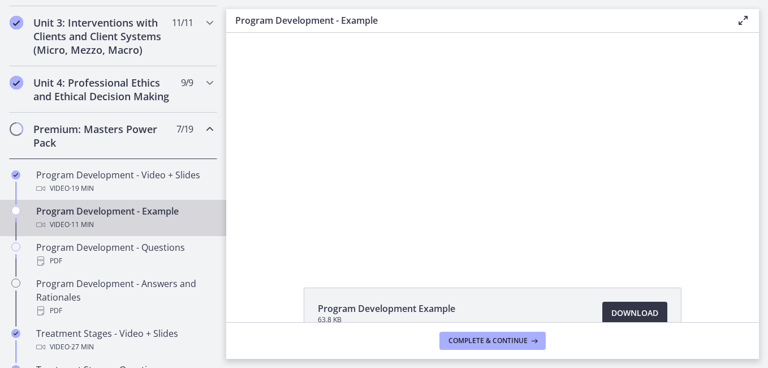
click at [611, 314] on span "Download Opens in a new window" at bounding box center [634, 313] width 47 height 14
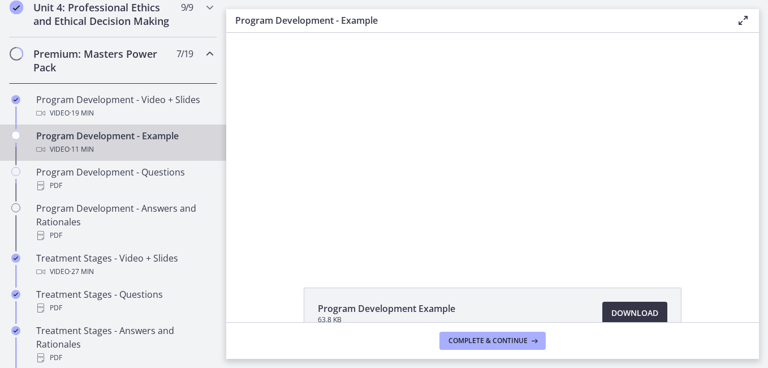
scroll to position [513, 0]
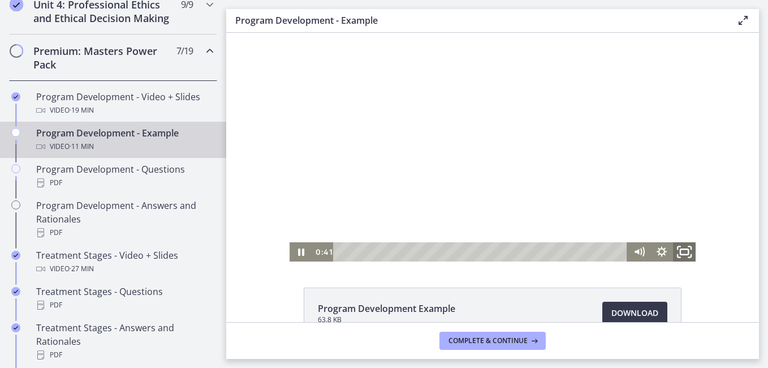
click at [683, 249] on icon "Fullscreen" at bounding box center [684, 251] width 27 height 23
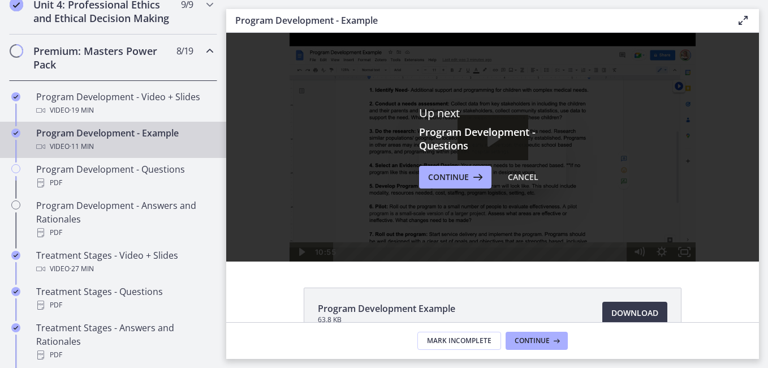
scroll to position [0, 0]
click at [429, 179] on span "Continue" at bounding box center [448, 177] width 41 height 14
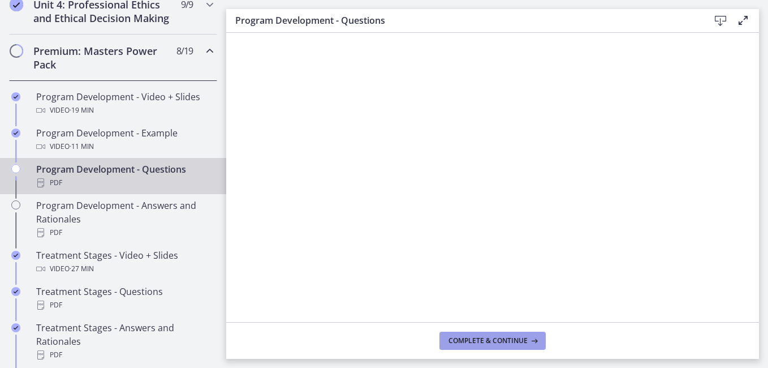
click at [526, 344] on span "Complete & continue" at bounding box center [487, 340] width 79 height 9
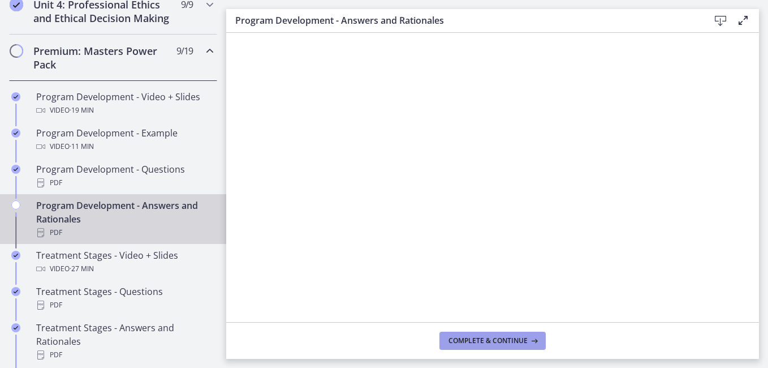
click at [501, 344] on span "Complete & continue" at bounding box center [487, 340] width 79 height 9
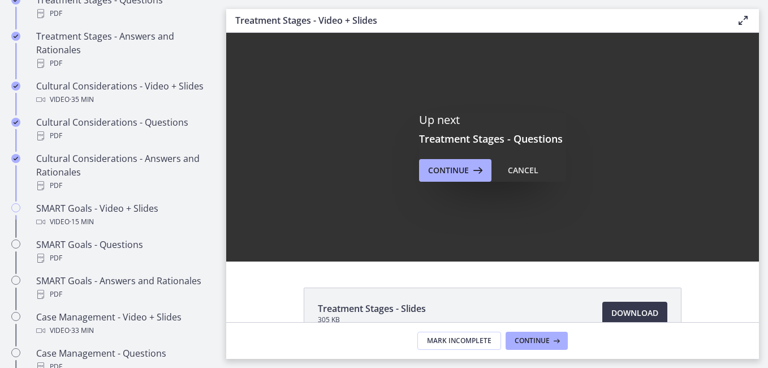
scroll to position [784, 0]
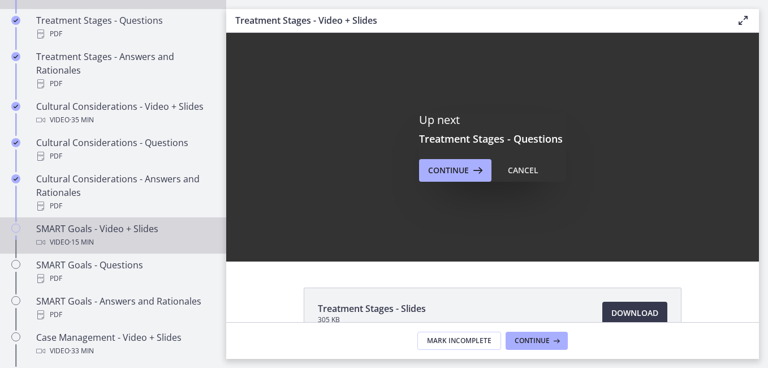
click at [119, 240] on div "SMART Goals - Video + Slides Video · 15 min" at bounding box center [124, 235] width 176 height 27
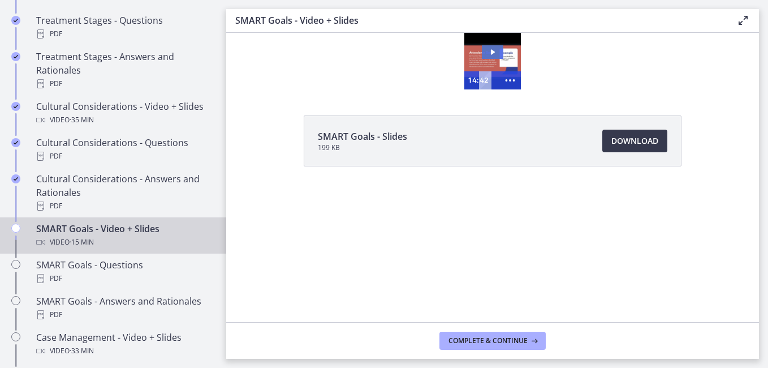
click at [490, 49] on icon "Play Video: cdsdur02imvr0n222ri0.mp4" at bounding box center [492, 52] width 21 height 14
click at [516, 81] on icon "Show more buttons" at bounding box center [510, 80] width 26 height 21
click at [486, 83] on icon "Fullscreen" at bounding box center [489, 80] width 26 height 21
click at [494, 79] on icon "Fullscreen" at bounding box center [489, 80] width 26 height 21
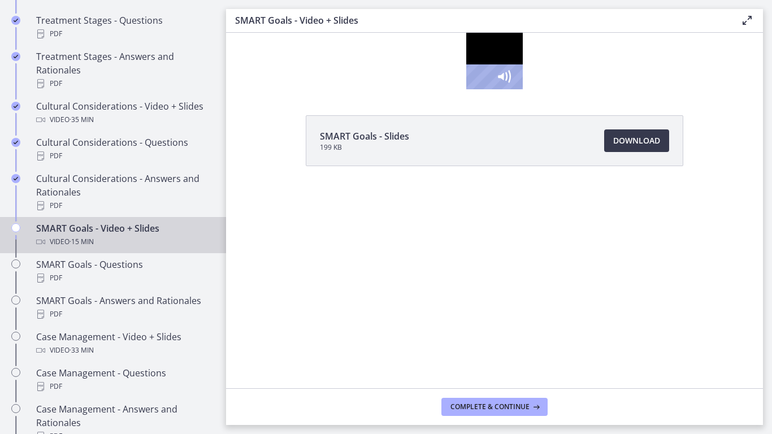
click at [523, 89] on div at bounding box center [494, 61] width 57 height 57
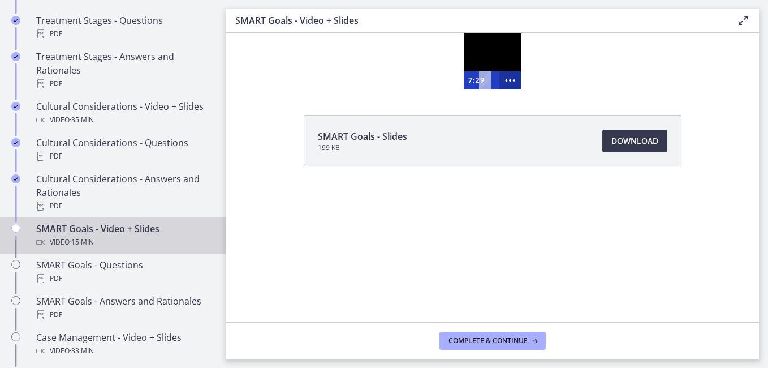
click at [508, 80] on icon "Show more buttons" at bounding box center [509, 80] width 21 height 18
click at [490, 80] on icon "Fullscreen" at bounding box center [489, 80] width 26 height 21
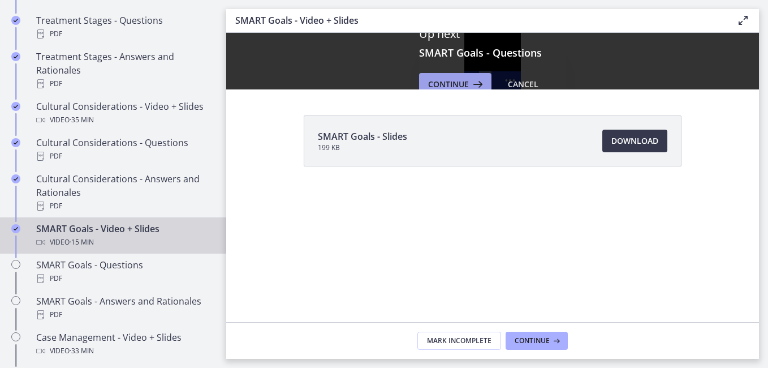
click at [460, 79] on span "Continue" at bounding box center [448, 84] width 41 height 14
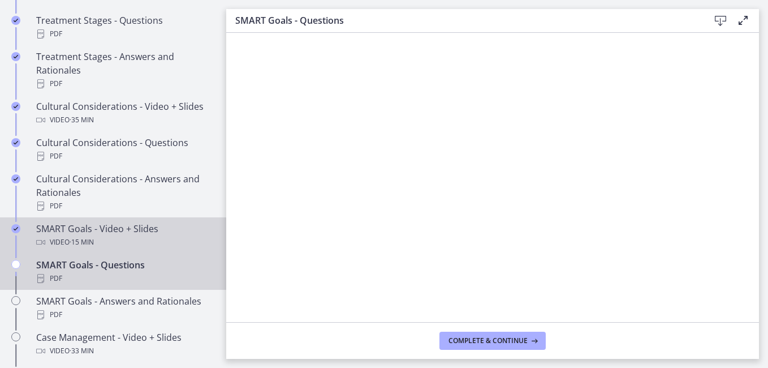
click at [120, 237] on div "SMART Goals - Video + Slides Video · 15 min" at bounding box center [124, 235] width 176 height 27
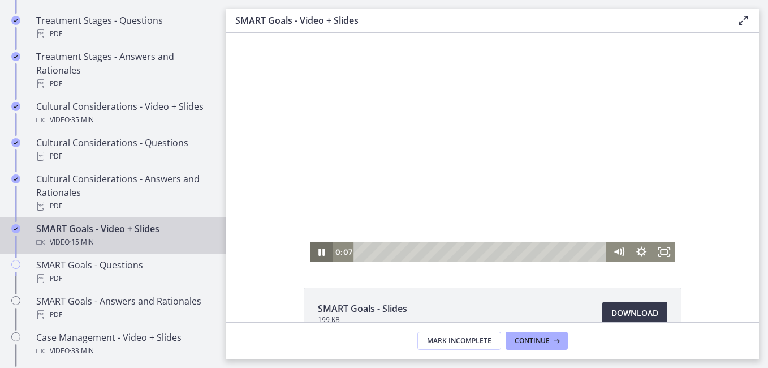
click at [323, 252] on icon "Pause" at bounding box center [321, 251] width 23 height 19
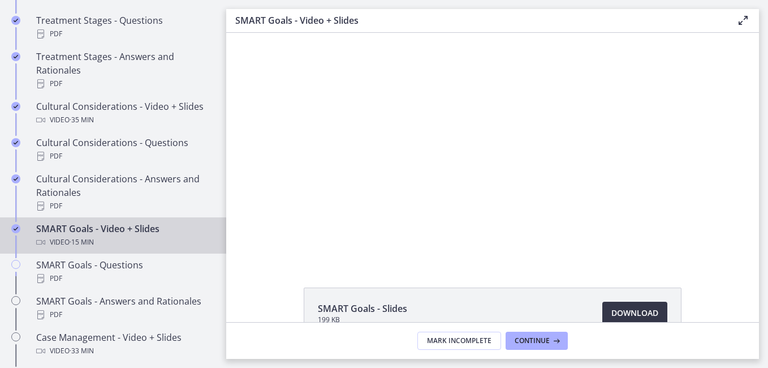
click at [619, 311] on span "Download Opens in a new window" at bounding box center [634, 313] width 47 height 14
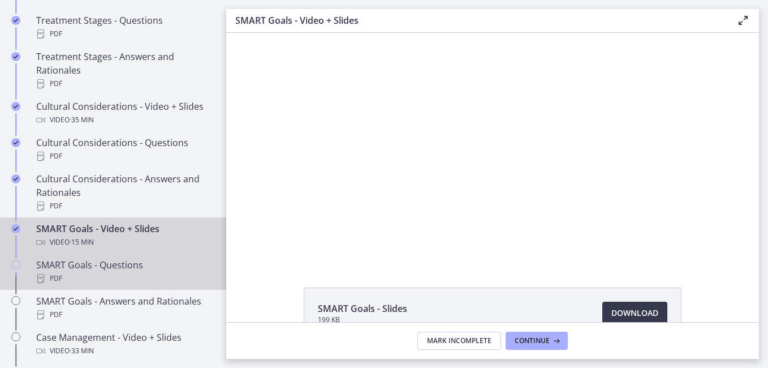
click at [164, 279] on div "SMART Goals - Questions PDF" at bounding box center [124, 271] width 176 height 27
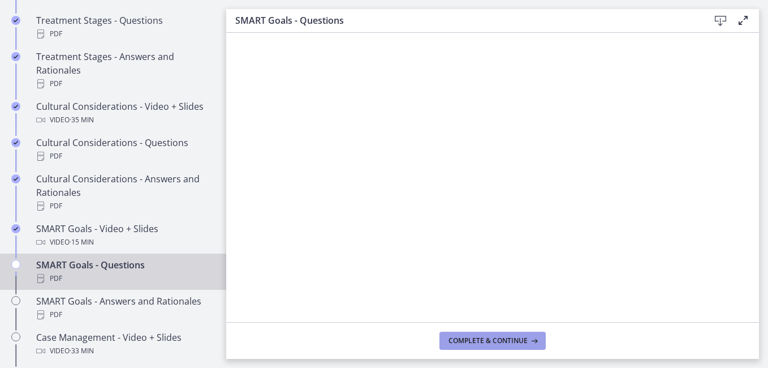
click at [516, 336] on span "Complete & continue" at bounding box center [487, 340] width 79 height 9
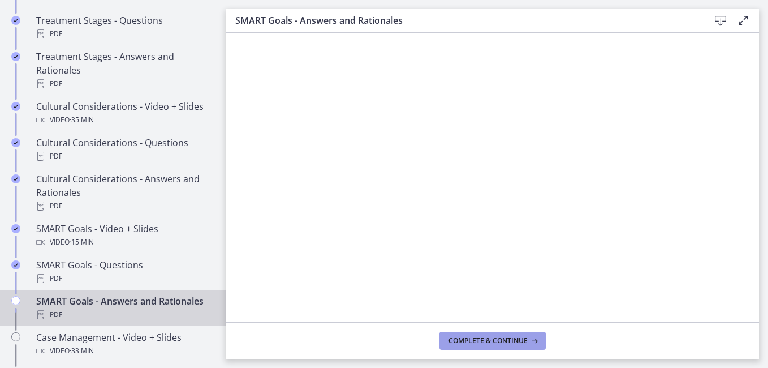
click at [516, 336] on span "Complete & continue" at bounding box center [487, 340] width 79 height 9
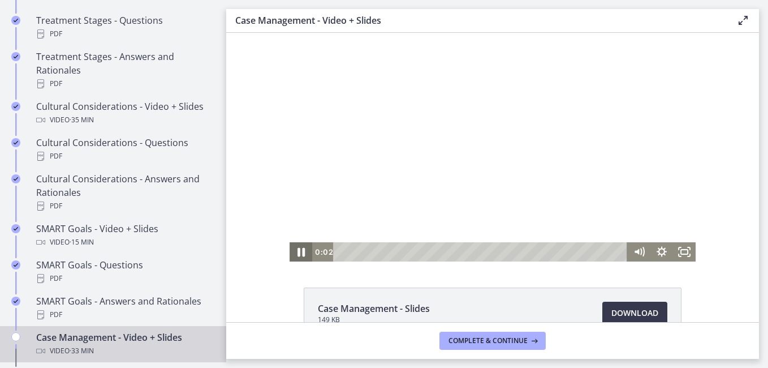
click at [300, 248] on icon "Pause" at bounding box center [300, 251] width 27 height 23
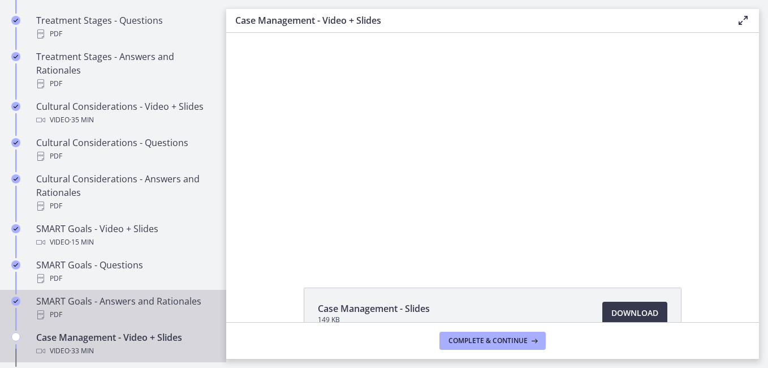
click at [187, 321] on div "PDF" at bounding box center [124, 315] width 176 height 14
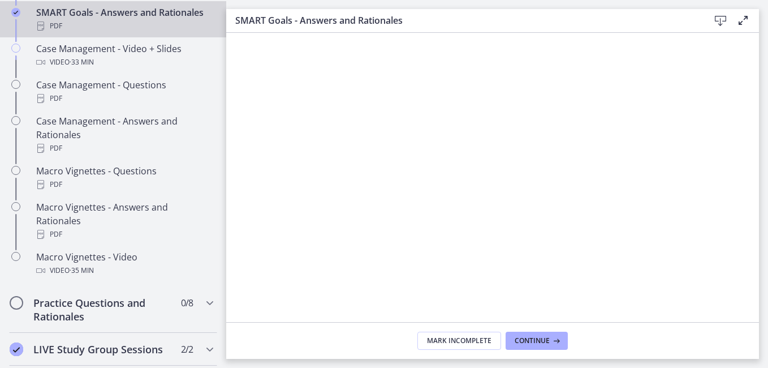
scroll to position [1081, 0]
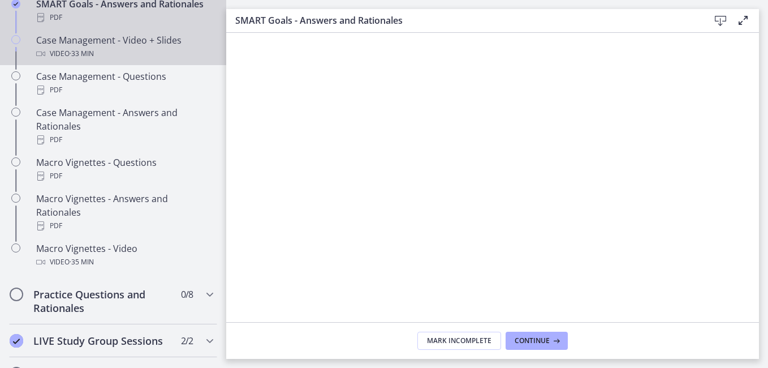
click at [70, 60] on span "· 33 min" at bounding box center [82, 54] width 24 height 14
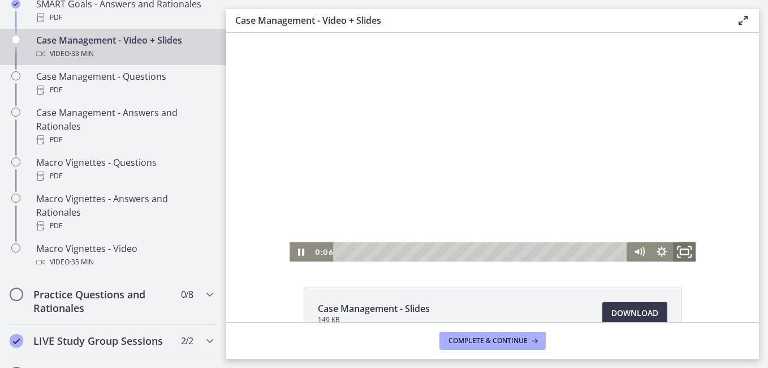
click at [678, 250] on icon "Fullscreen" at bounding box center [684, 251] width 27 height 23
click at [683, 255] on icon "Fullscreen" at bounding box center [684, 251] width 23 height 19
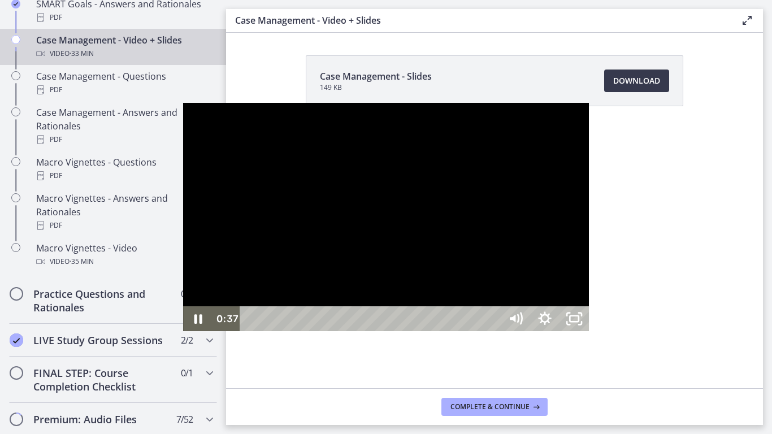
click at [589, 290] on div at bounding box center [386, 217] width 406 height 228
click at [508, 189] on div at bounding box center [386, 217] width 406 height 228
click at [453, 154] on div at bounding box center [386, 217] width 406 height 228
click at [466, 154] on div at bounding box center [386, 217] width 406 height 228
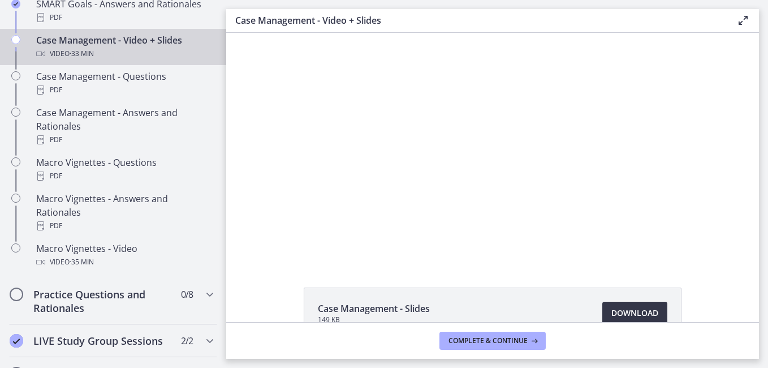
click at [628, 313] on span "Download Opens in a new window" at bounding box center [634, 313] width 47 height 14
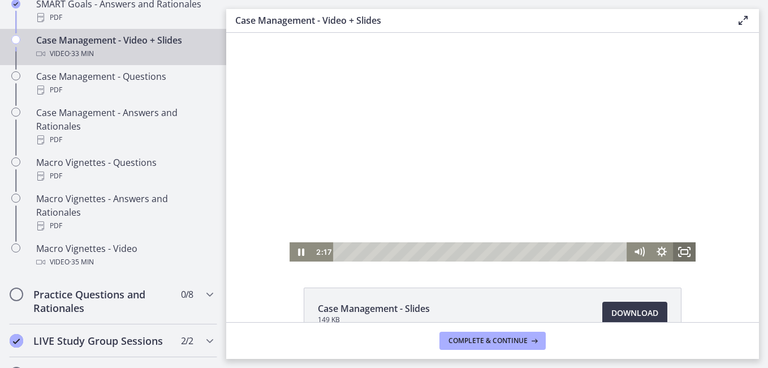
click at [683, 257] on icon "Fullscreen" at bounding box center [684, 251] width 23 height 19
click at [676, 252] on icon "Fullscreen" at bounding box center [684, 251] width 23 height 19
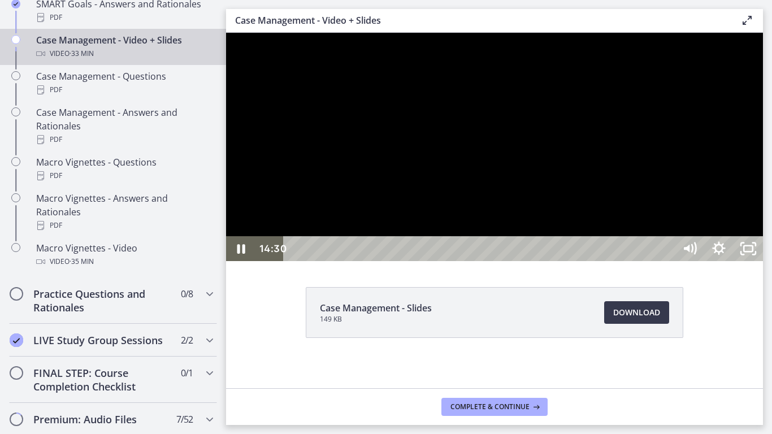
click at [763, 261] on div at bounding box center [494, 147] width 537 height 228
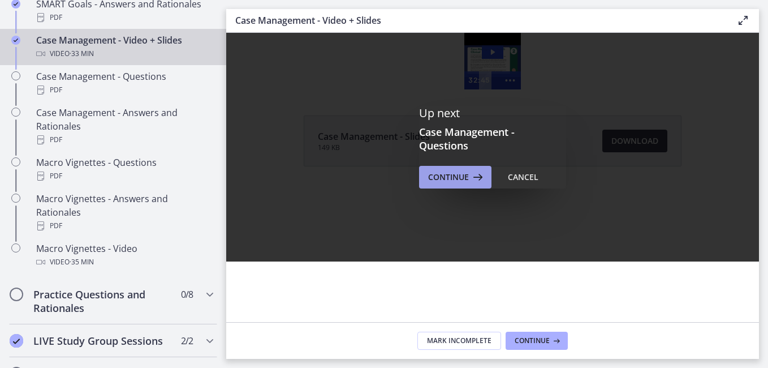
click at [463, 174] on span "Continue" at bounding box center [448, 177] width 41 height 14
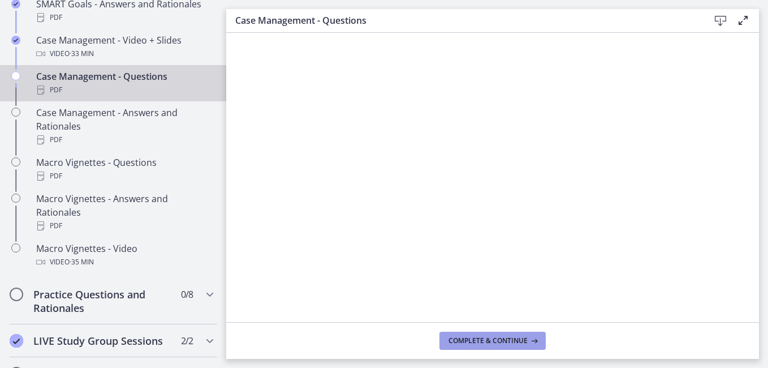
click at [512, 339] on span "Complete & continue" at bounding box center [487, 340] width 79 height 9
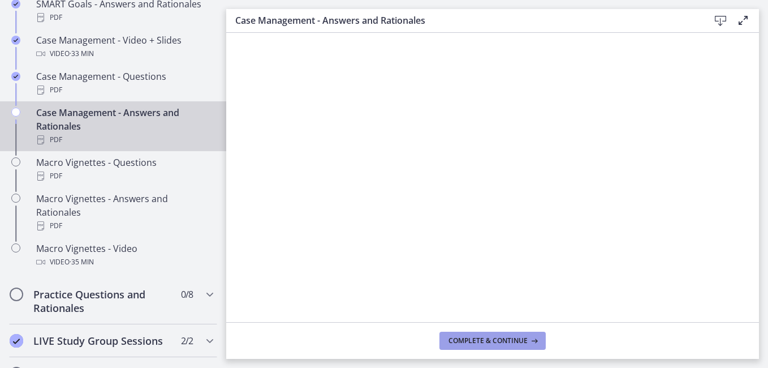
click at [507, 340] on span "Complete & continue" at bounding box center [487, 340] width 79 height 9
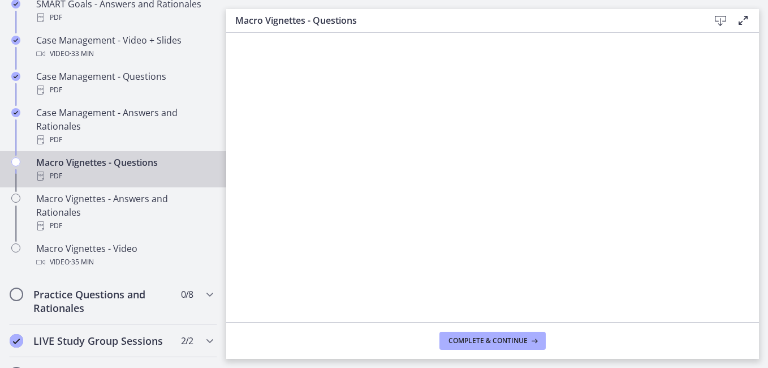
click at [720, 21] on icon at bounding box center [721, 21] width 14 height 14
click at [490, 336] on span "Complete & continue" at bounding box center [487, 340] width 79 height 9
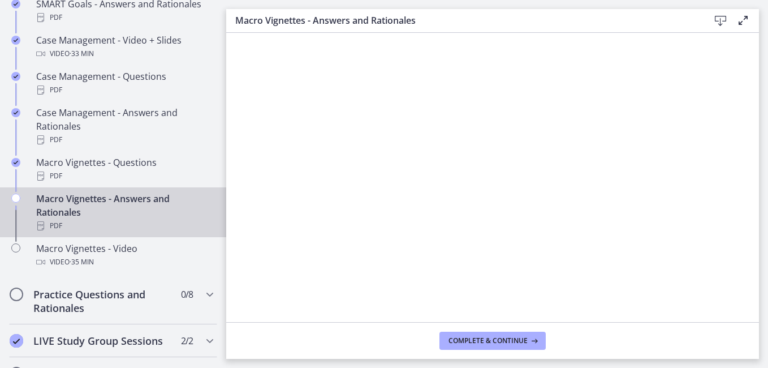
click at [718, 20] on icon at bounding box center [721, 21] width 14 height 14
click at [460, 337] on span "Complete & continue" at bounding box center [487, 340] width 79 height 9
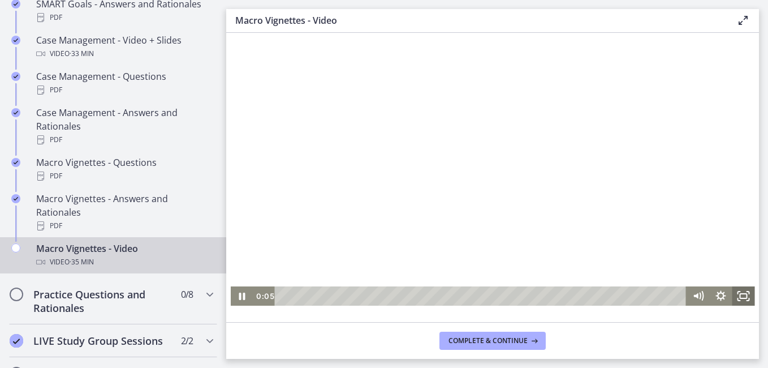
click at [737, 295] on icon "Fullscreen" at bounding box center [743, 295] width 23 height 19
click at [237, 301] on icon "Pause" at bounding box center [241, 295] width 27 height 23
click at [283, 296] on div "0:00" at bounding box center [482, 295] width 398 height 19
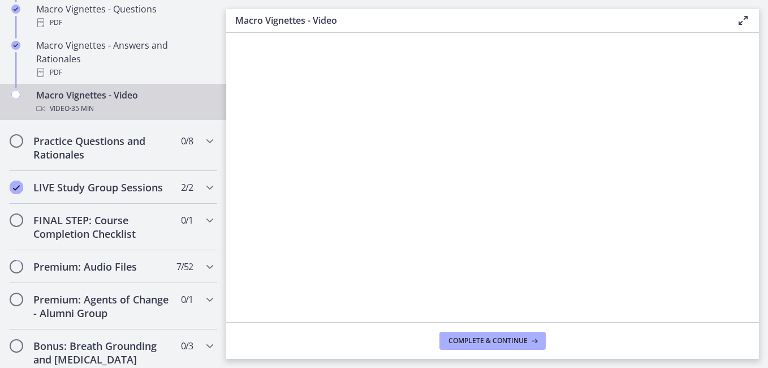
scroll to position [1246, 0]
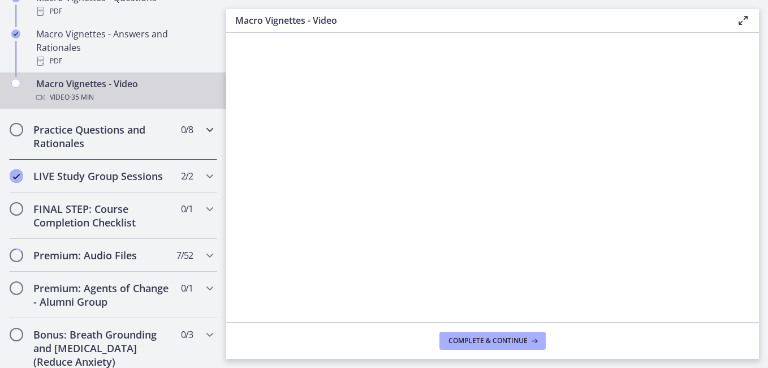
click at [204, 136] on icon "Chapters" at bounding box center [210, 130] width 14 height 14
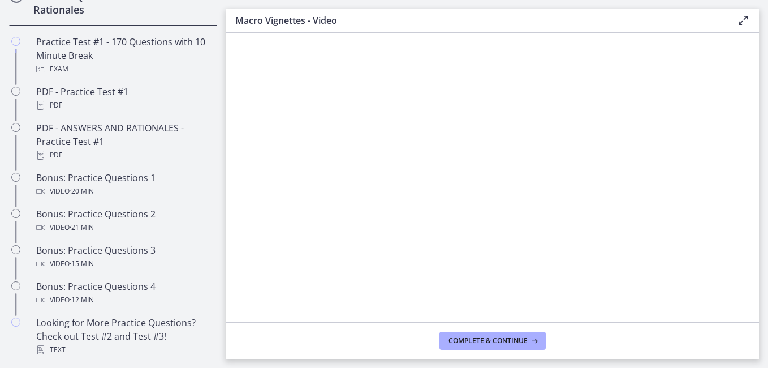
scroll to position [602, 0]
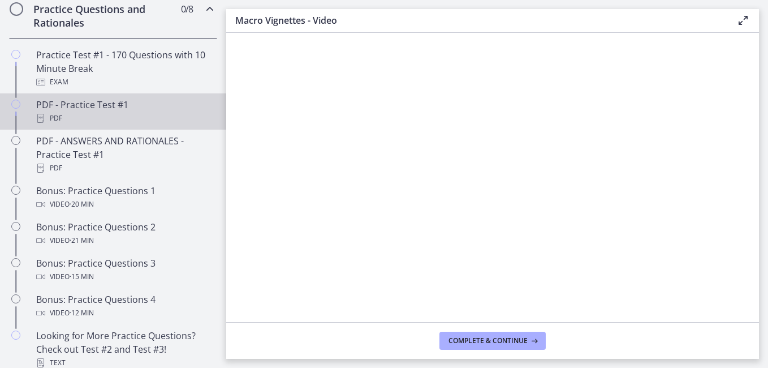
click at [120, 122] on div "PDF - Practice Test #1 PDF" at bounding box center [124, 111] width 176 height 27
click at [721, 18] on icon at bounding box center [721, 21] width 14 height 14
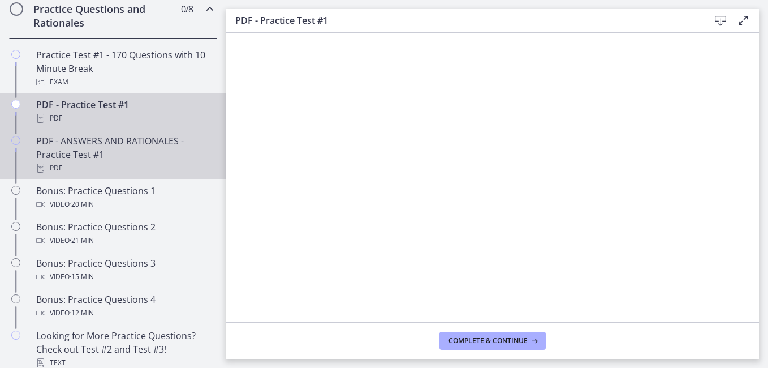
click at [174, 174] on div "PDF - ANSWERS AND RATIONALES - Practice Test #1 PDF" at bounding box center [124, 154] width 176 height 41
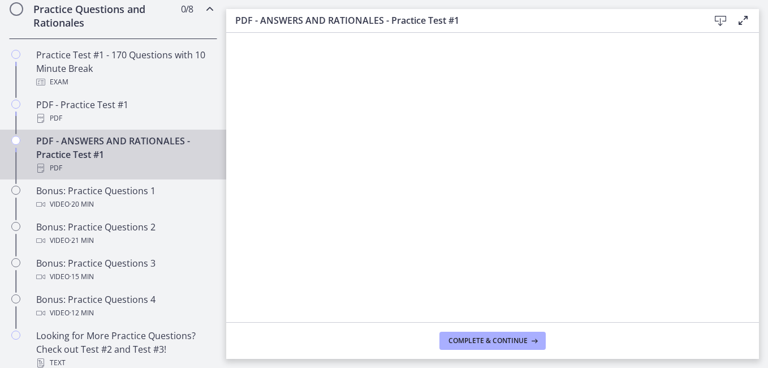
click at [721, 20] on icon at bounding box center [721, 21] width 14 height 14
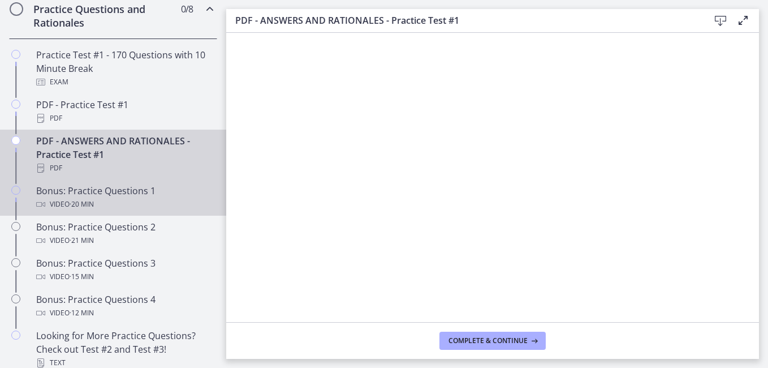
click at [143, 201] on div "Bonus: Practice Questions 1 Video · 20 min" at bounding box center [124, 197] width 176 height 27
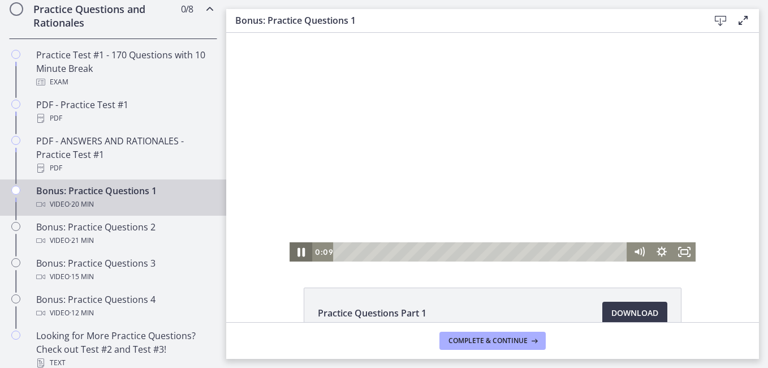
click at [297, 251] on icon "Pause" at bounding box center [300, 251] width 27 height 23
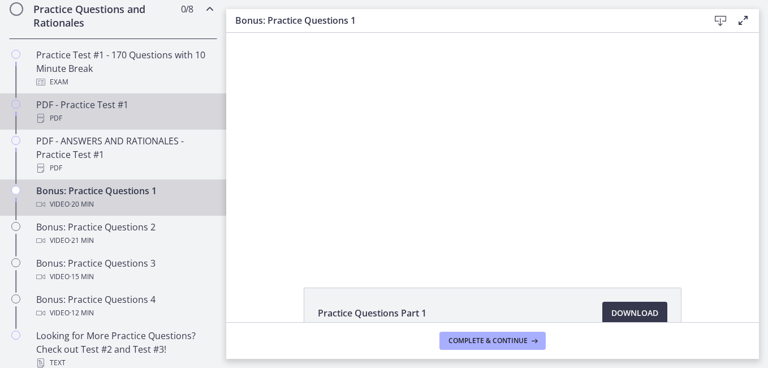
click at [171, 113] on div "PDF - Practice Test #1 PDF" at bounding box center [124, 111] width 176 height 27
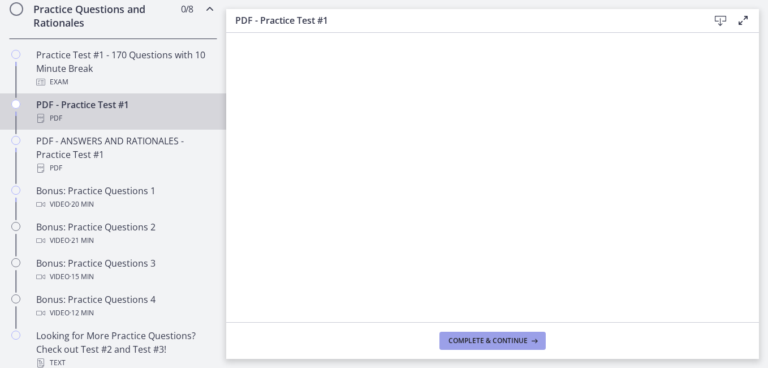
click at [500, 343] on span "Complete & continue" at bounding box center [487, 340] width 79 height 9
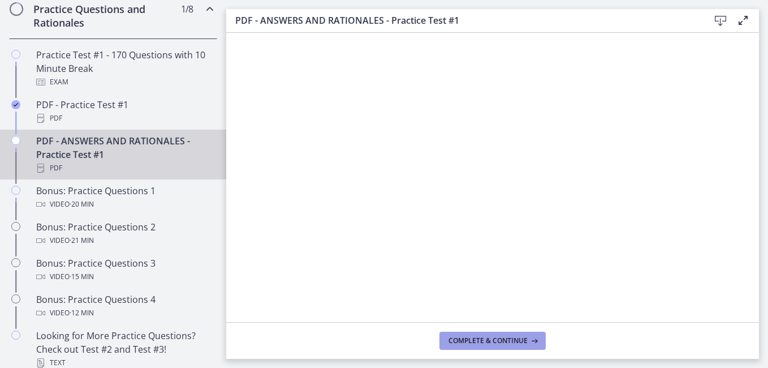
click at [500, 343] on span "Complete & continue" at bounding box center [487, 340] width 79 height 9
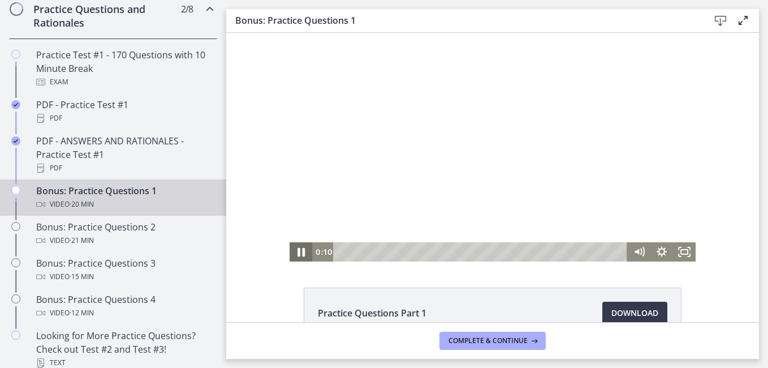
click at [297, 250] on icon "Pause" at bounding box center [300, 251] width 27 height 23
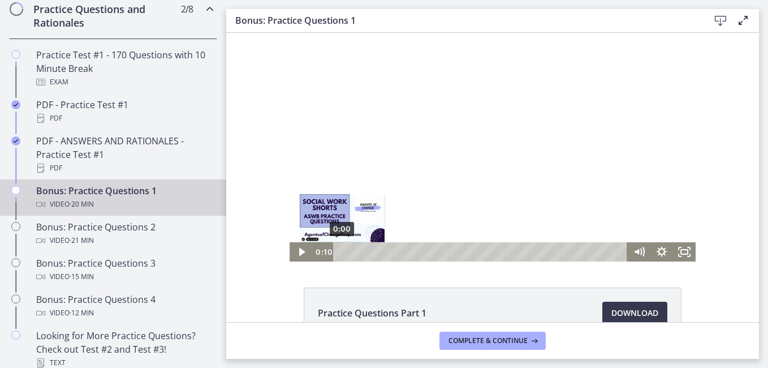
click at [342, 252] on div "0:00" at bounding box center [482, 251] width 280 height 19
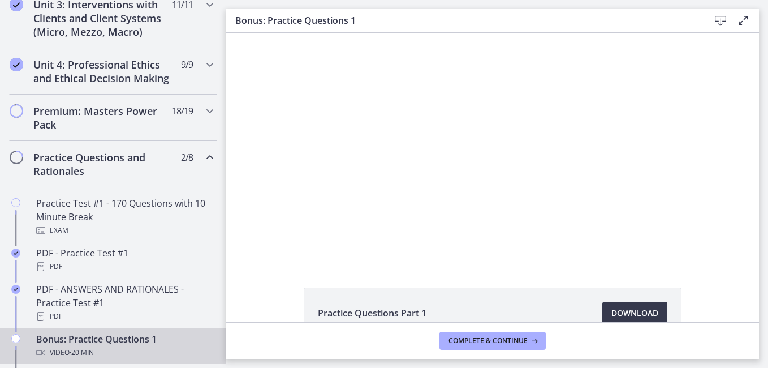
scroll to position [405, 0]
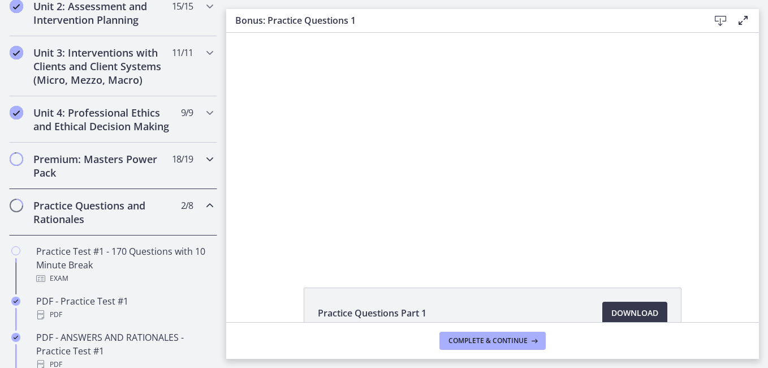
click at [203, 166] on icon "Chapters" at bounding box center [210, 159] width 14 height 14
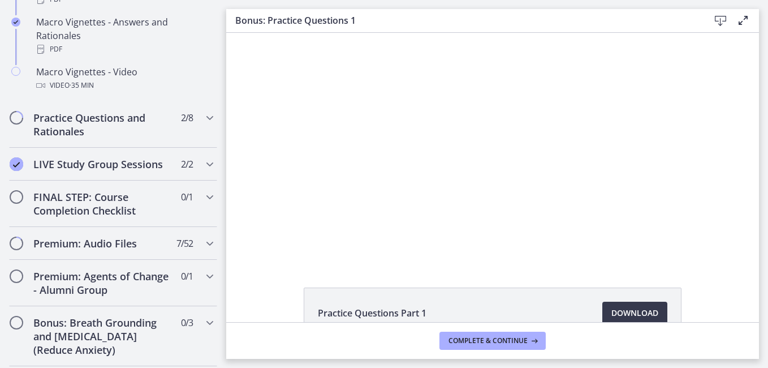
scroll to position [1260, 0]
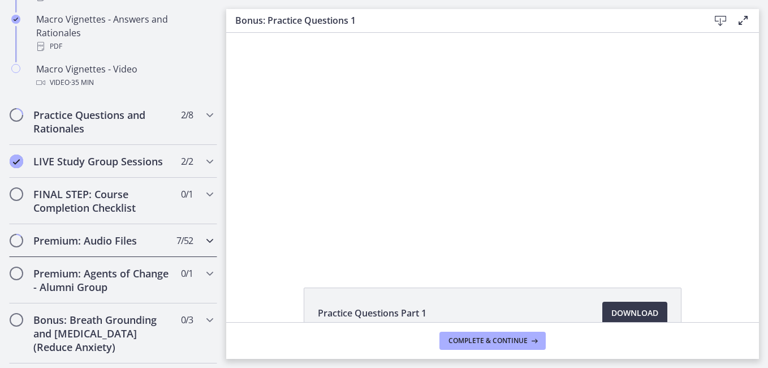
click at [203, 247] on icon "Chapters" at bounding box center [210, 241] width 14 height 14
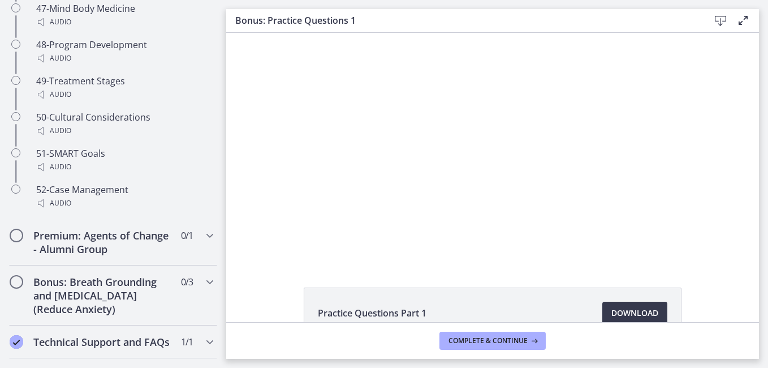
scroll to position [2488, 0]
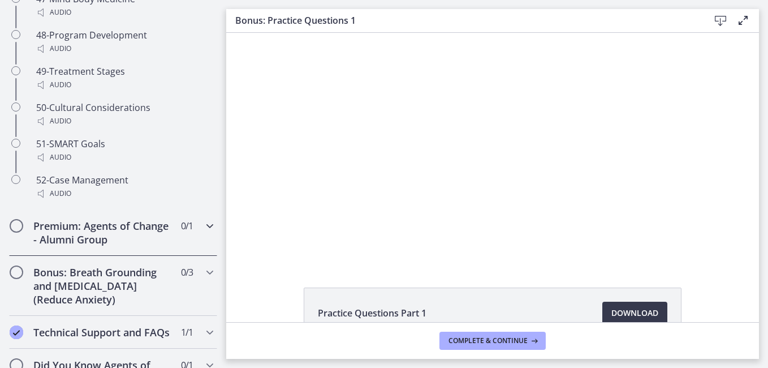
click at [209, 245] on div "Premium: Agents of Change - Alumni Group 0 / 1 Completed" at bounding box center [113, 232] width 226 height 46
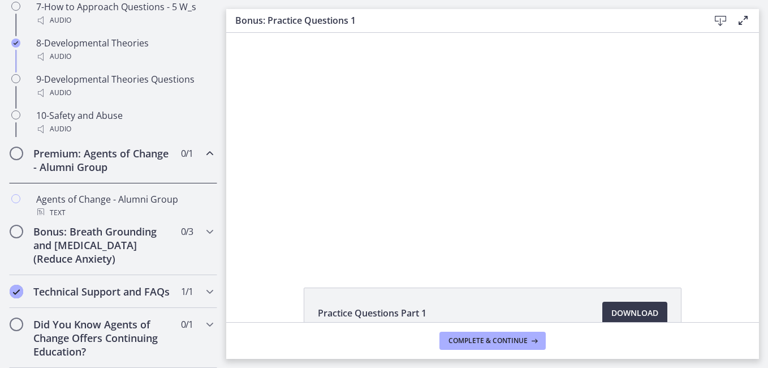
scroll to position [656, 0]
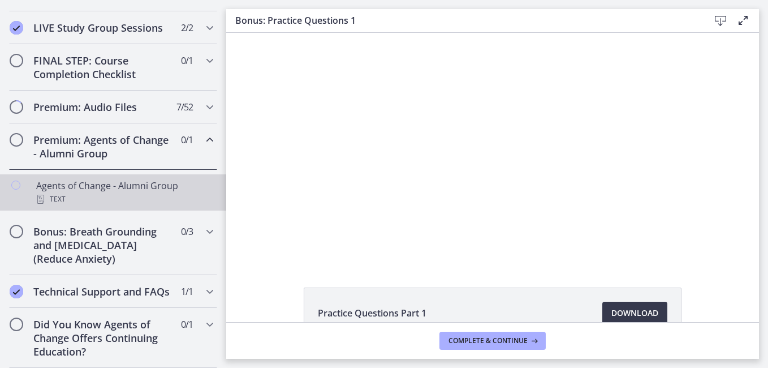
click at [185, 192] on div "Text" at bounding box center [124, 199] width 176 height 14
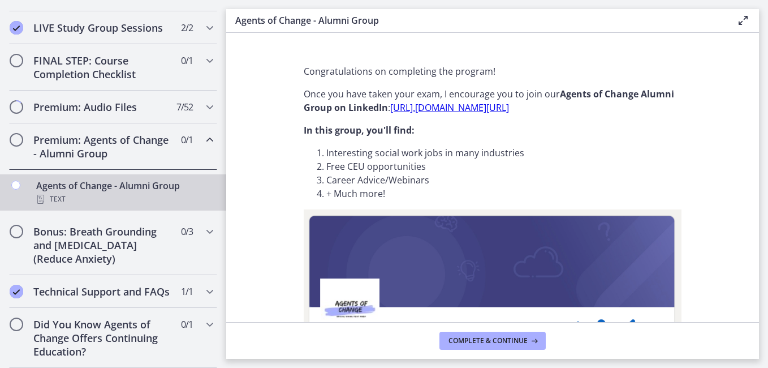
click at [204, 133] on icon "Chapters" at bounding box center [210, 140] width 14 height 14
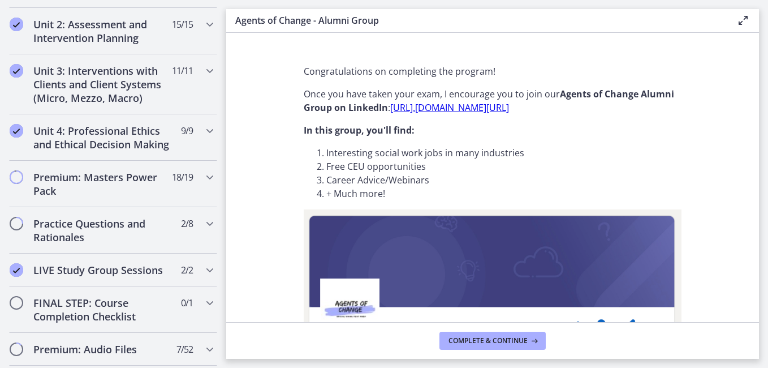
scroll to position [383, 0]
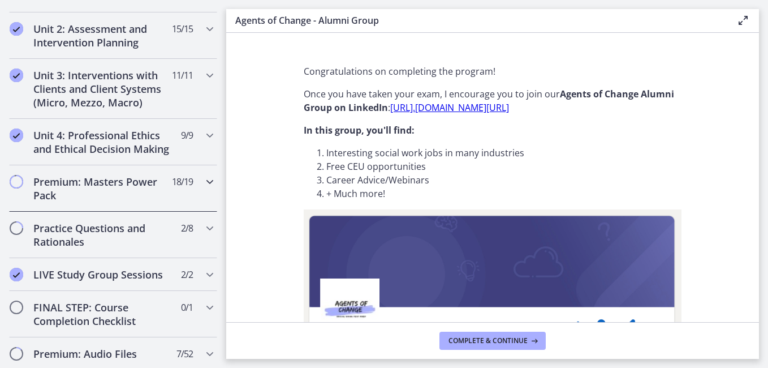
click at [207, 188] on icon "Chapters" at bounding box center [210, 182] width 14 height 14
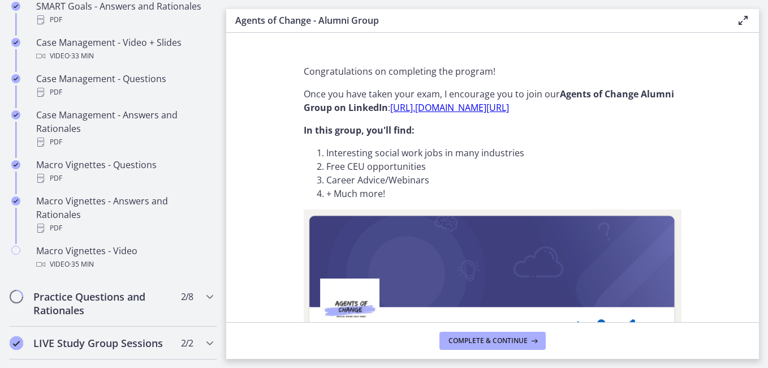
scroll to position [1084, 0]
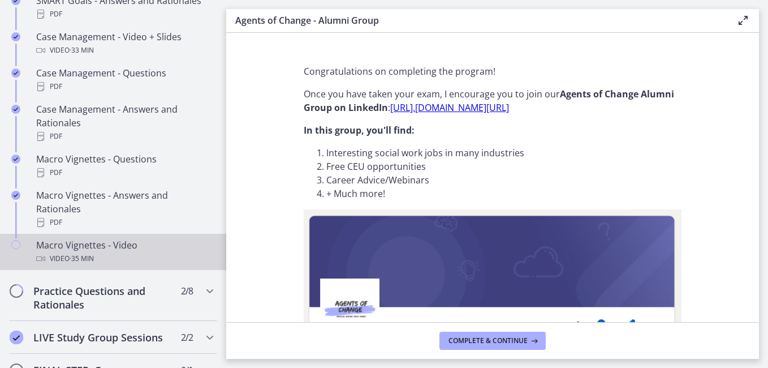
click at [163, 260] on div "Macro Vignettes - Video Video · 35 min" at bounding box center [124, 251] width 176 height 27
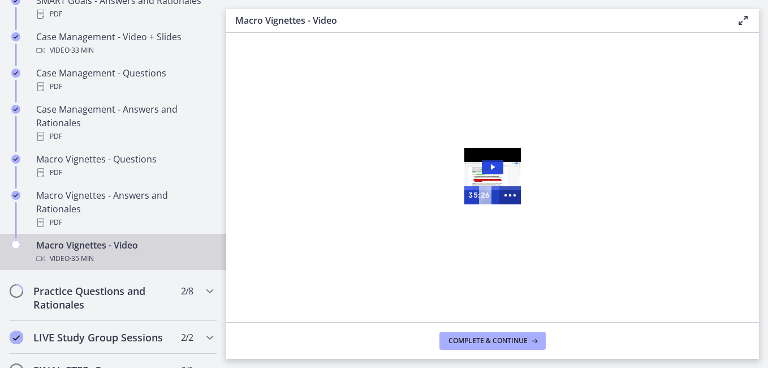
click at [511, 201] on icon "Show more buttons" at bounding box center [510, 194] width 26 height 21
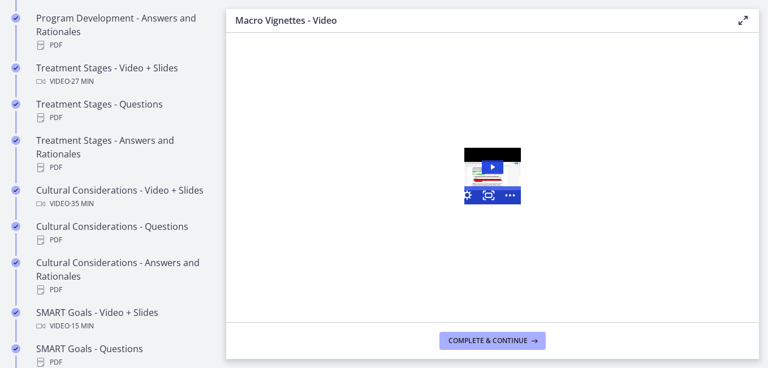
scroll to position [712, 0]
